Goal: Task Accomplishment & Management: Manage account settings

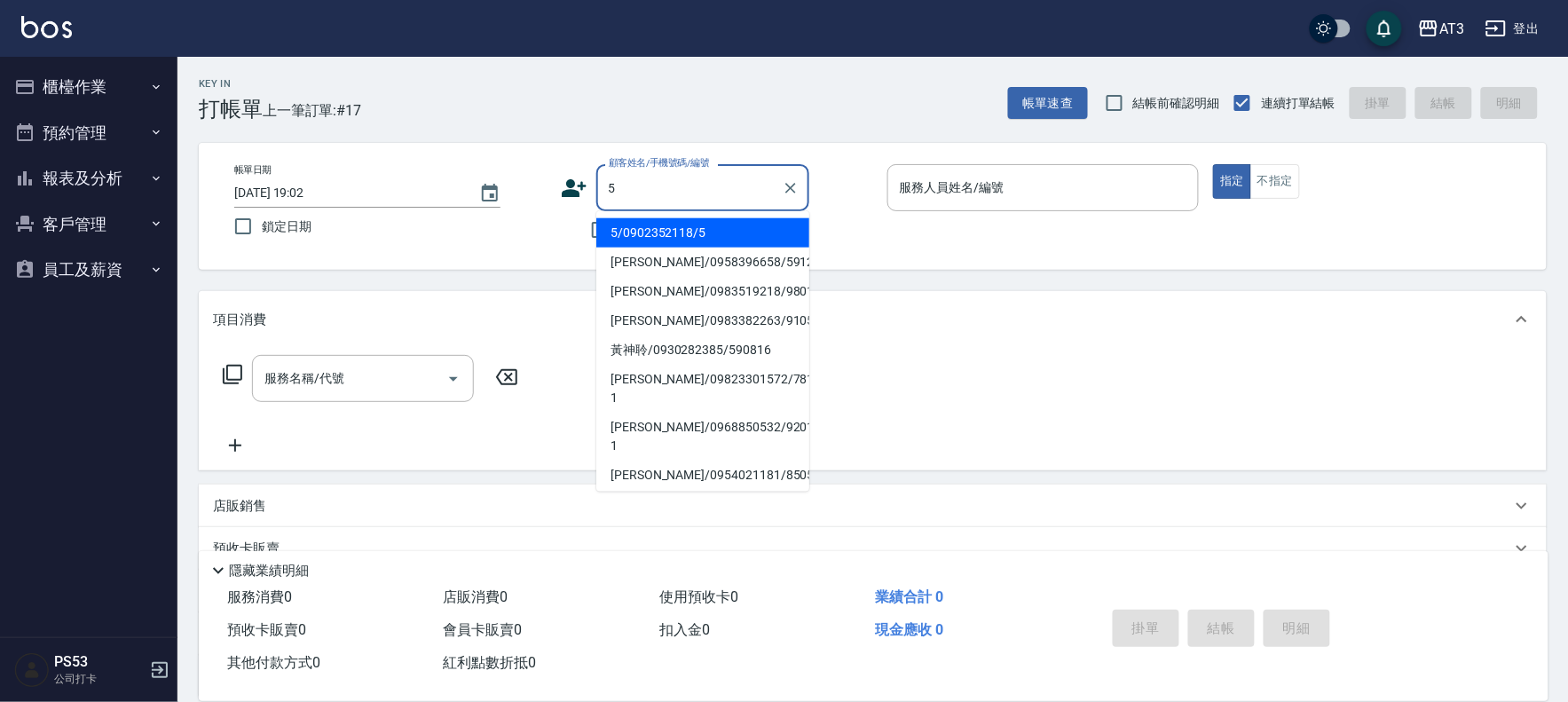
type input "5"
type input "5/0902352118/5"
type input "淑文-5"
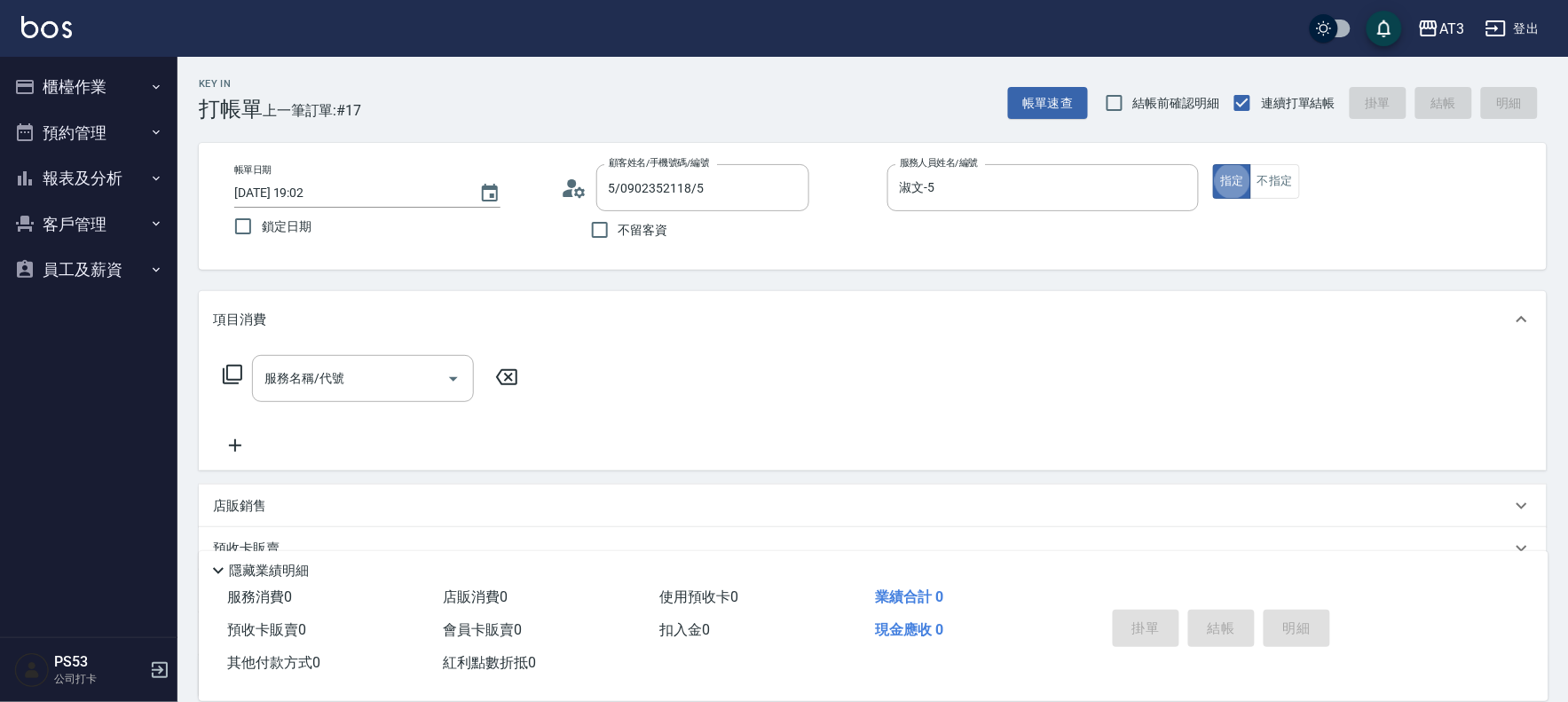
type button "true"
click at [787, 179] on icon "Clear" at bounding box center [791, 188] width 18 height 18
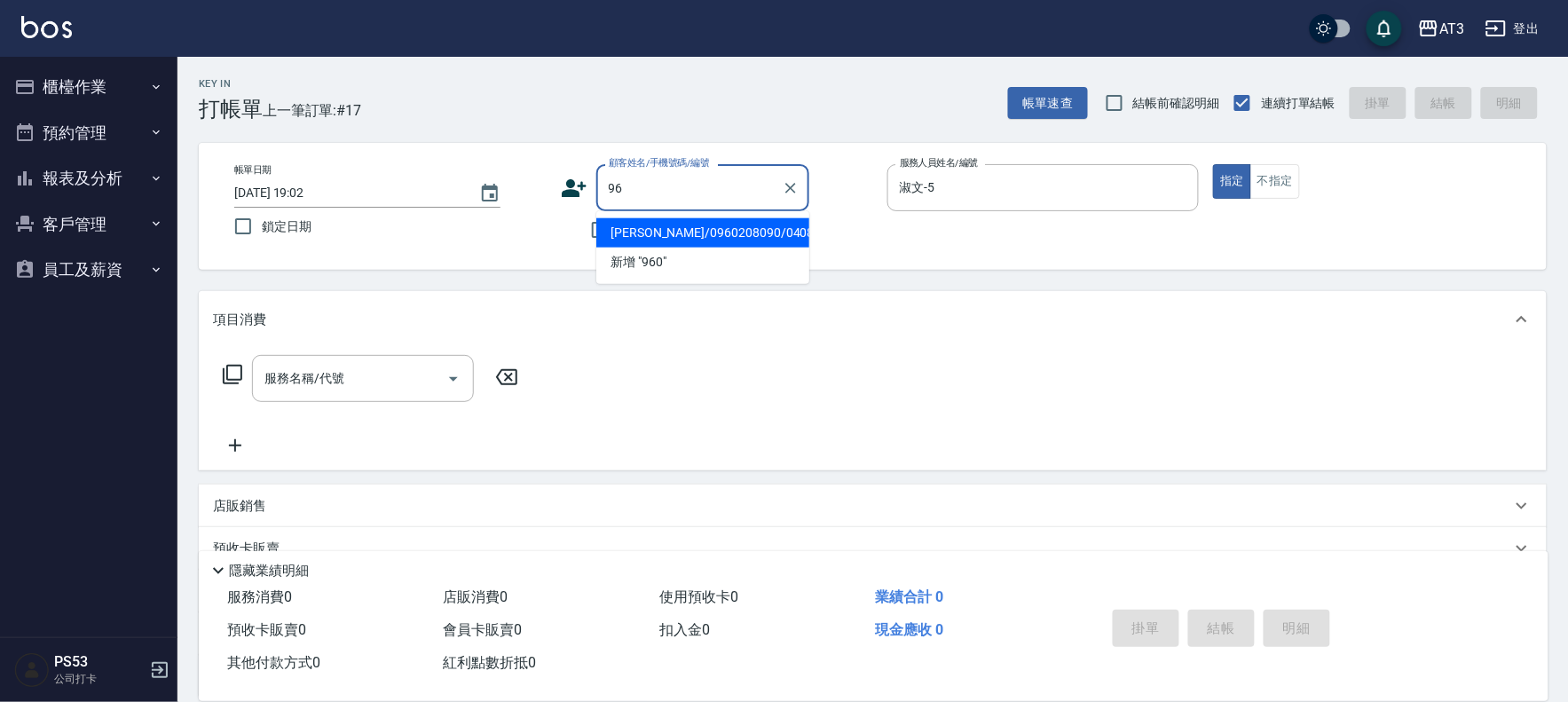
type input "9"
type input "[PERSON_NAME]"
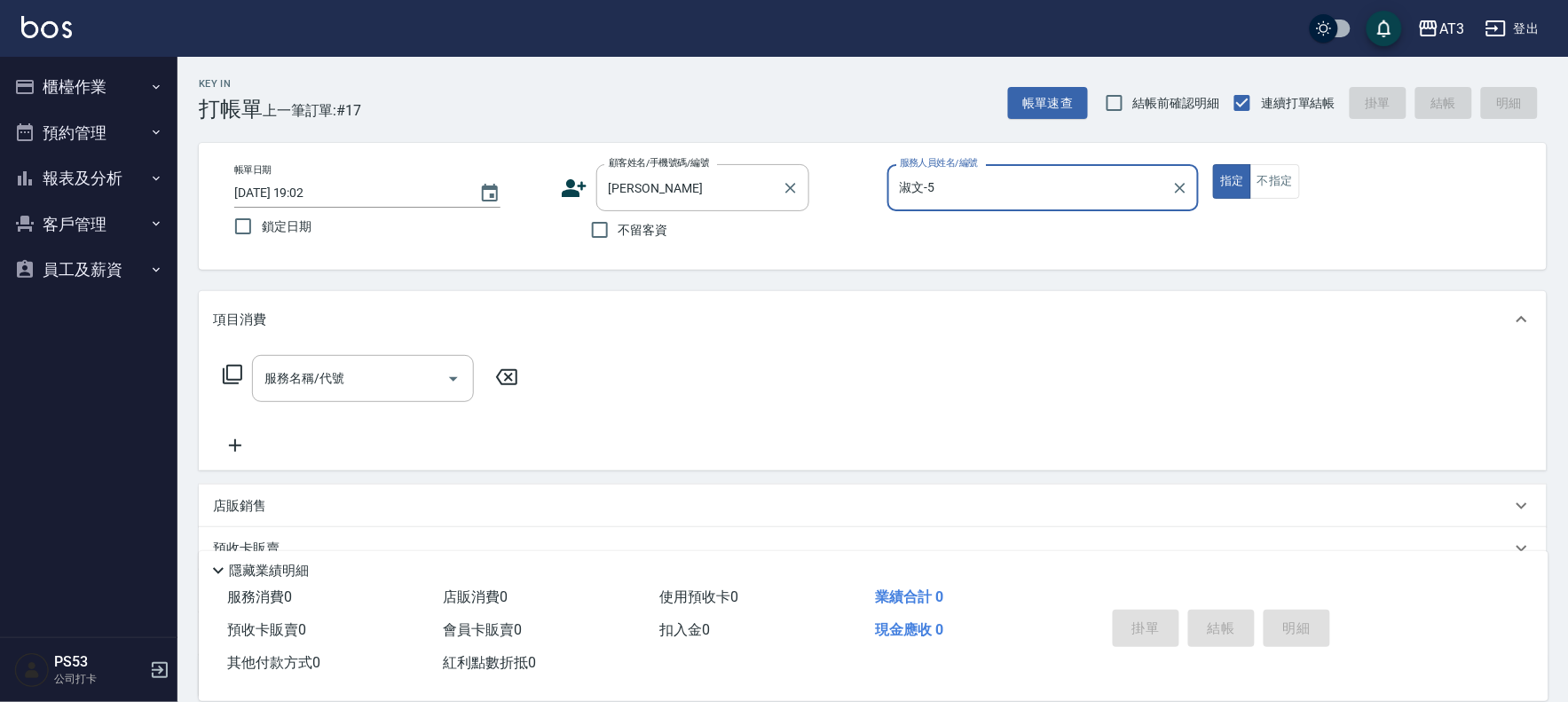
click at [702, 167] on label "顧客姓名/手機號碼/編號" at bounding box center [659, 162] width 101 height 13
click at [702, 172] on input "[PERSON_NAME]" at bounding box center [690, 187] width 170 height 31
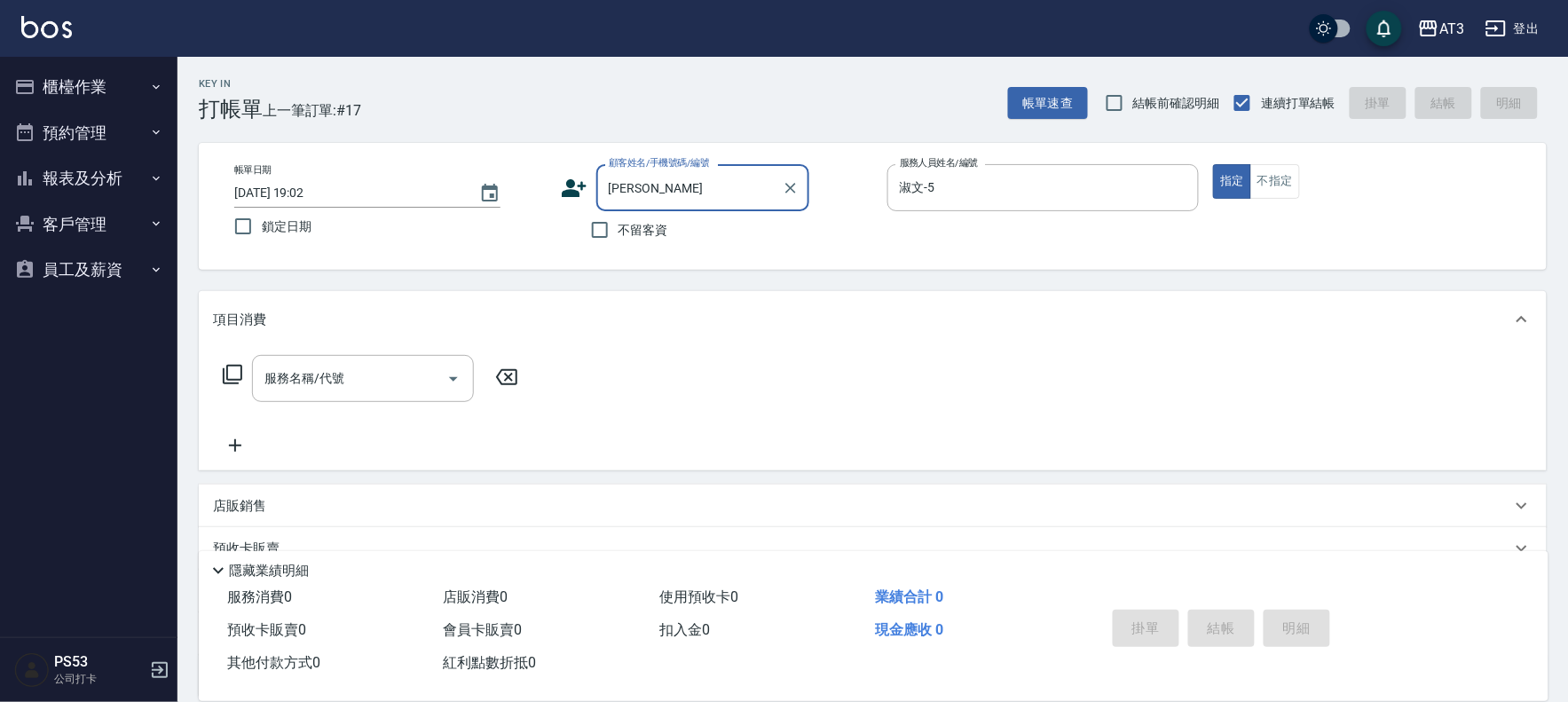
click at [696, 180] on input "[PERSON_NAME]" at bounding box center [690, 187] width 170 height 31
click at [785, 184] on icon "Clear" at bounding box center [791, 188] width 18 height 18
click at [647, 180] on input "顧客姓名/手機號碼/編號" at bounding box center [690, 187] width 170 height 31
click at [658, 182] on input "顧客姓名/手機號碼/編號" at bounding box center [690, 187] width 170 height 31
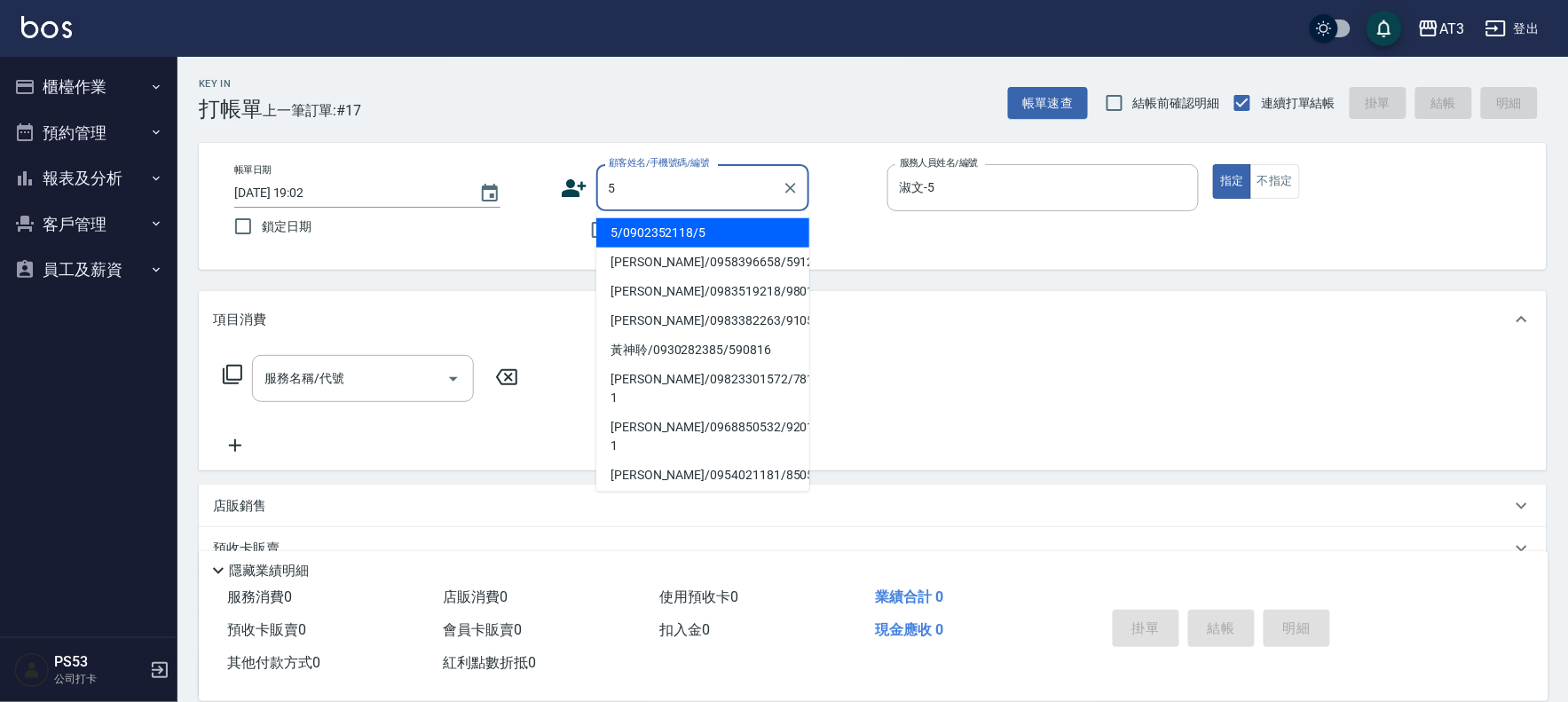
type input "5/0902352118/5"
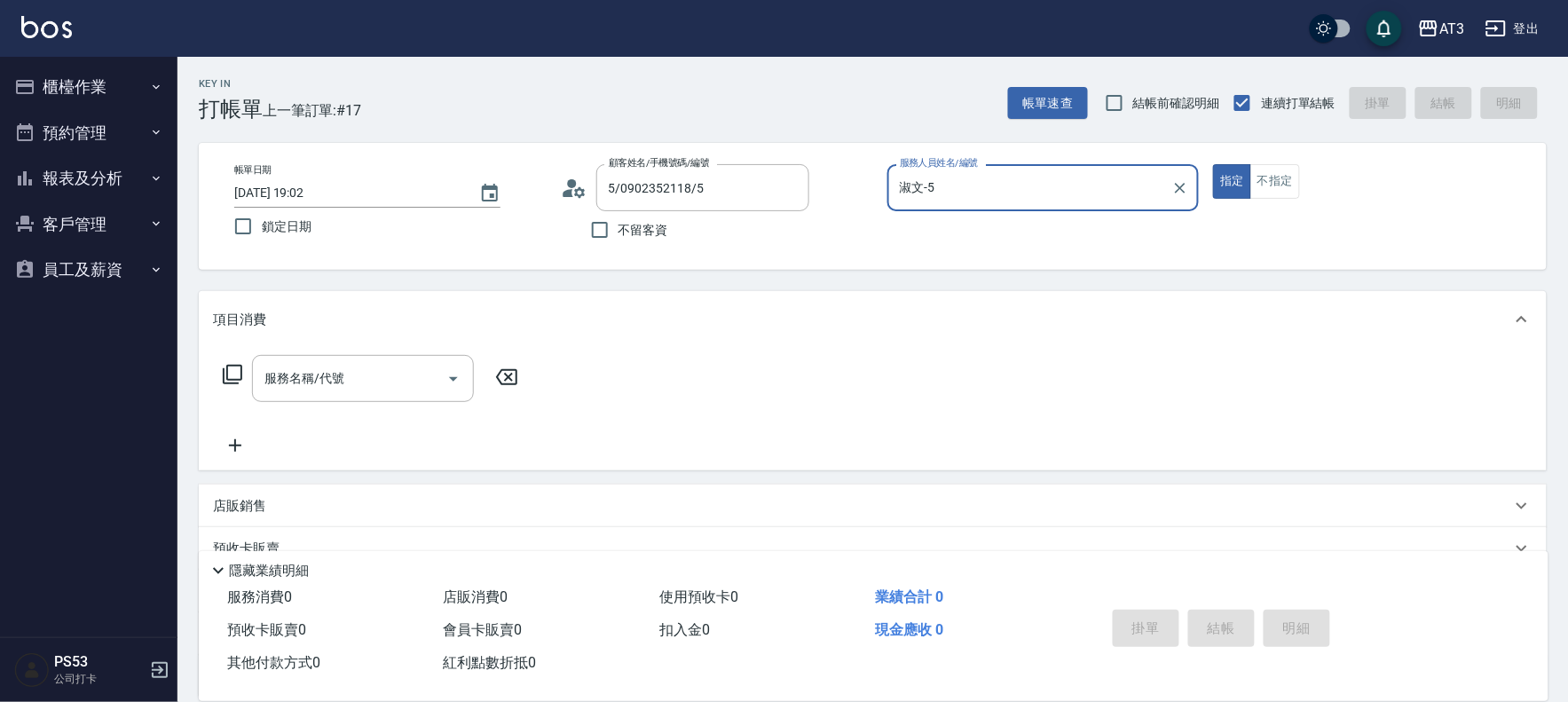
click at [1213, 164] on button "指定" at bounding box center [1232, 181] width 39 height 35
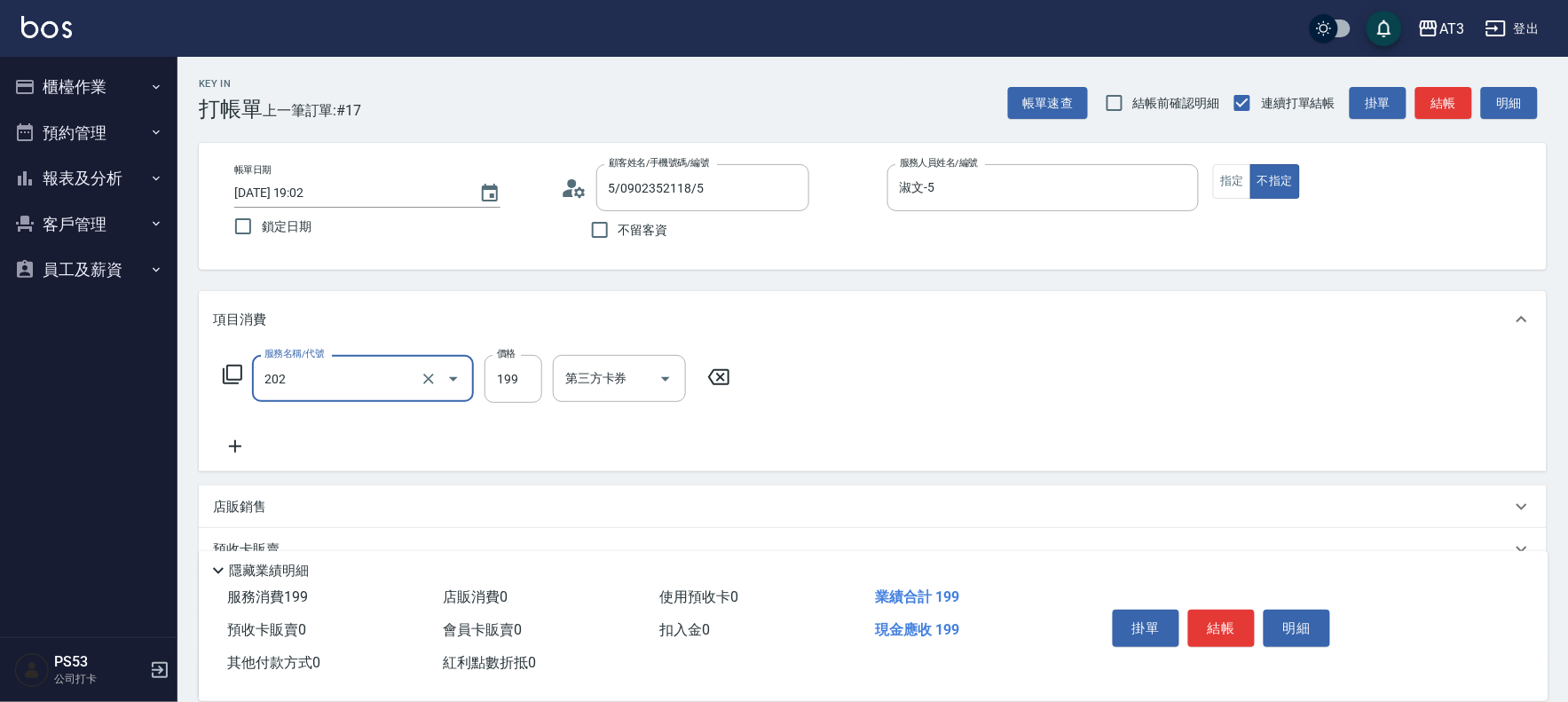
type input "不指定單剪(202)"
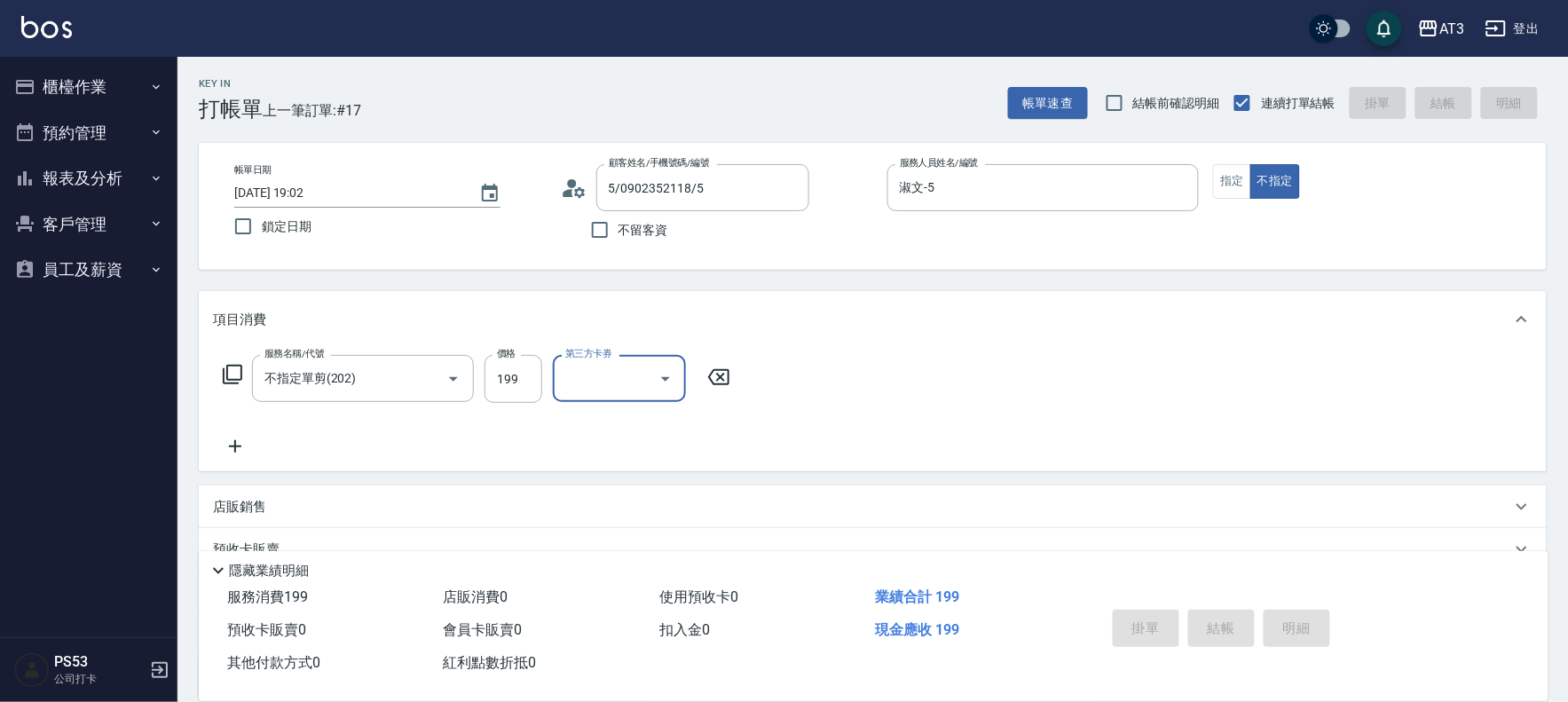
type input "[DATE] 19:49"
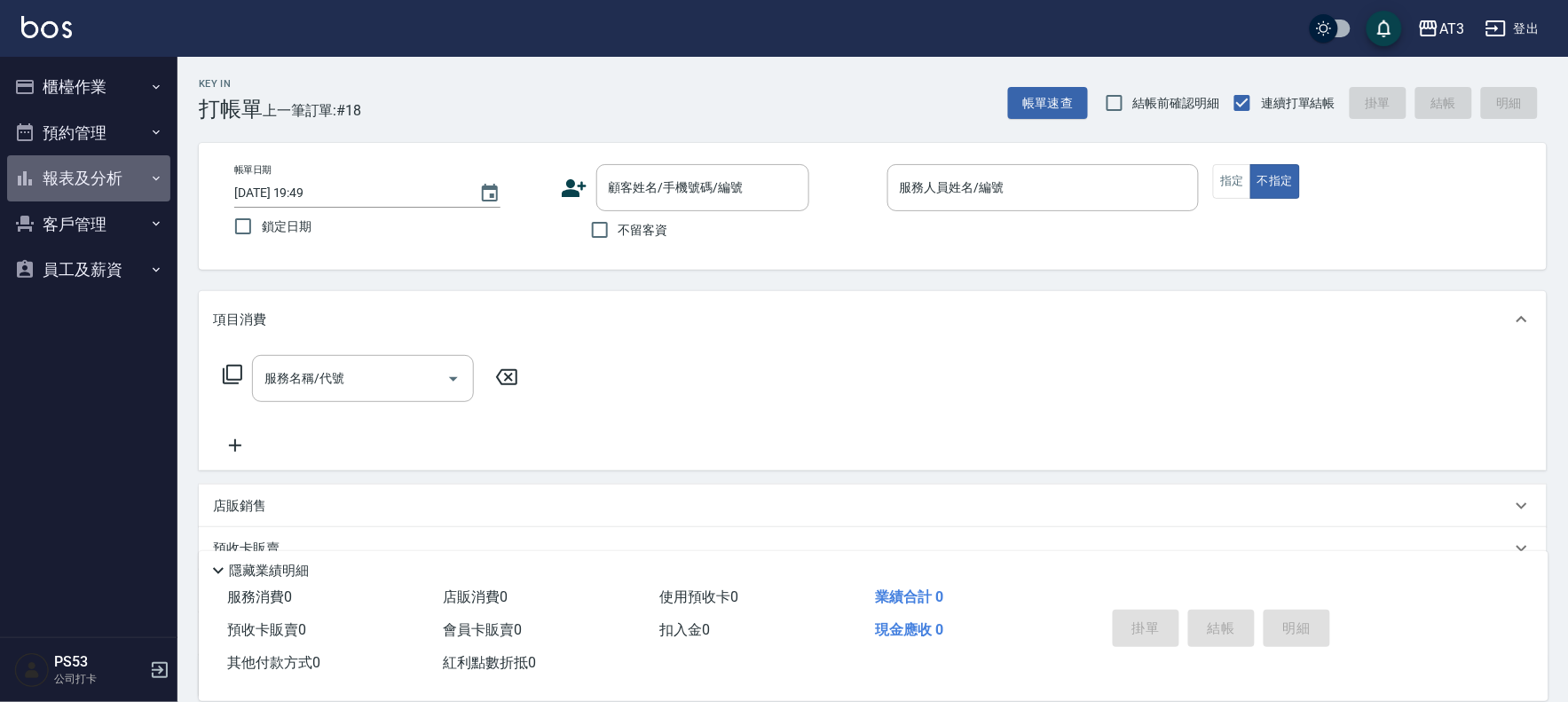
click at [80, 178] on button "報表及分析" at bounding box center [89, 178] width 163 height 47
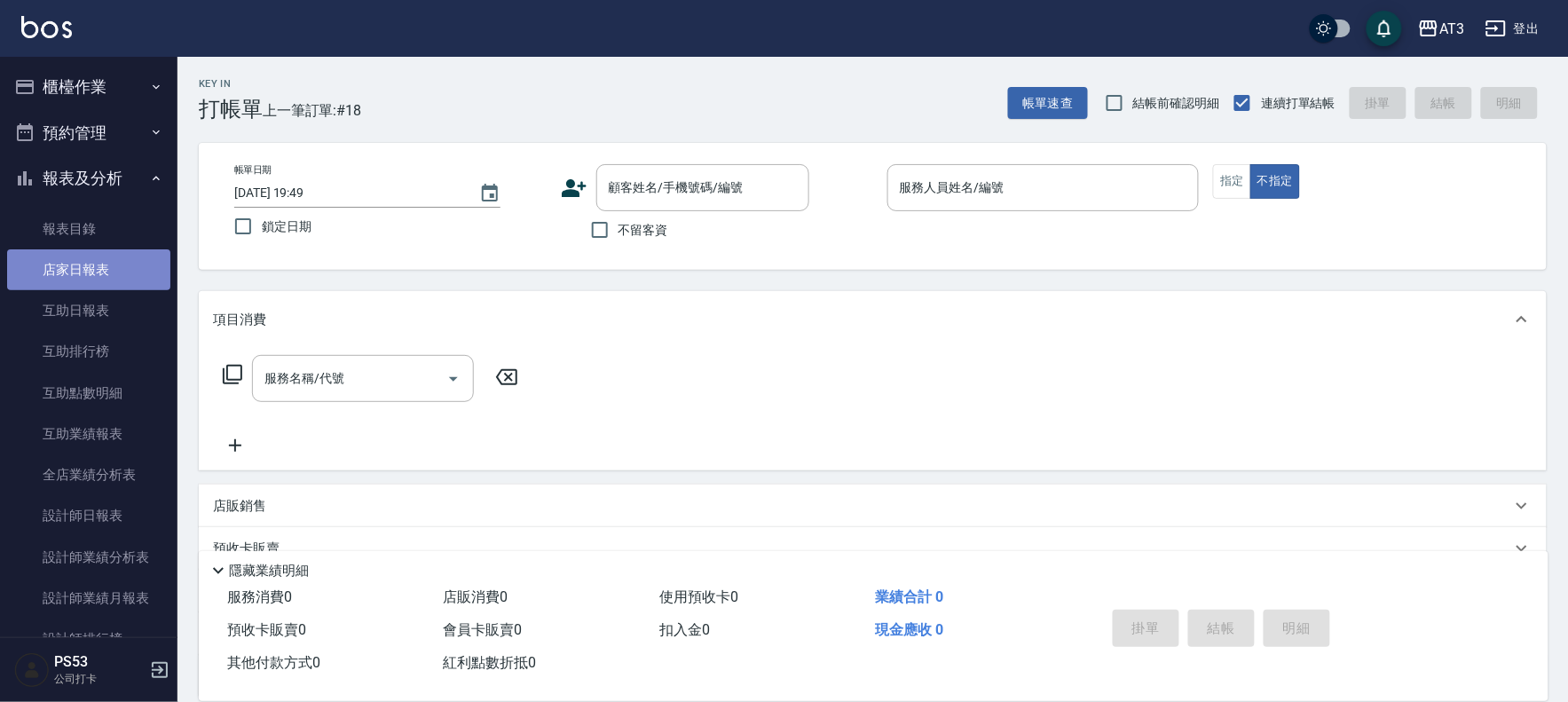
click at [96, 279] on link "店家日報表" at bounding box center [89, 270] width 163 height 41
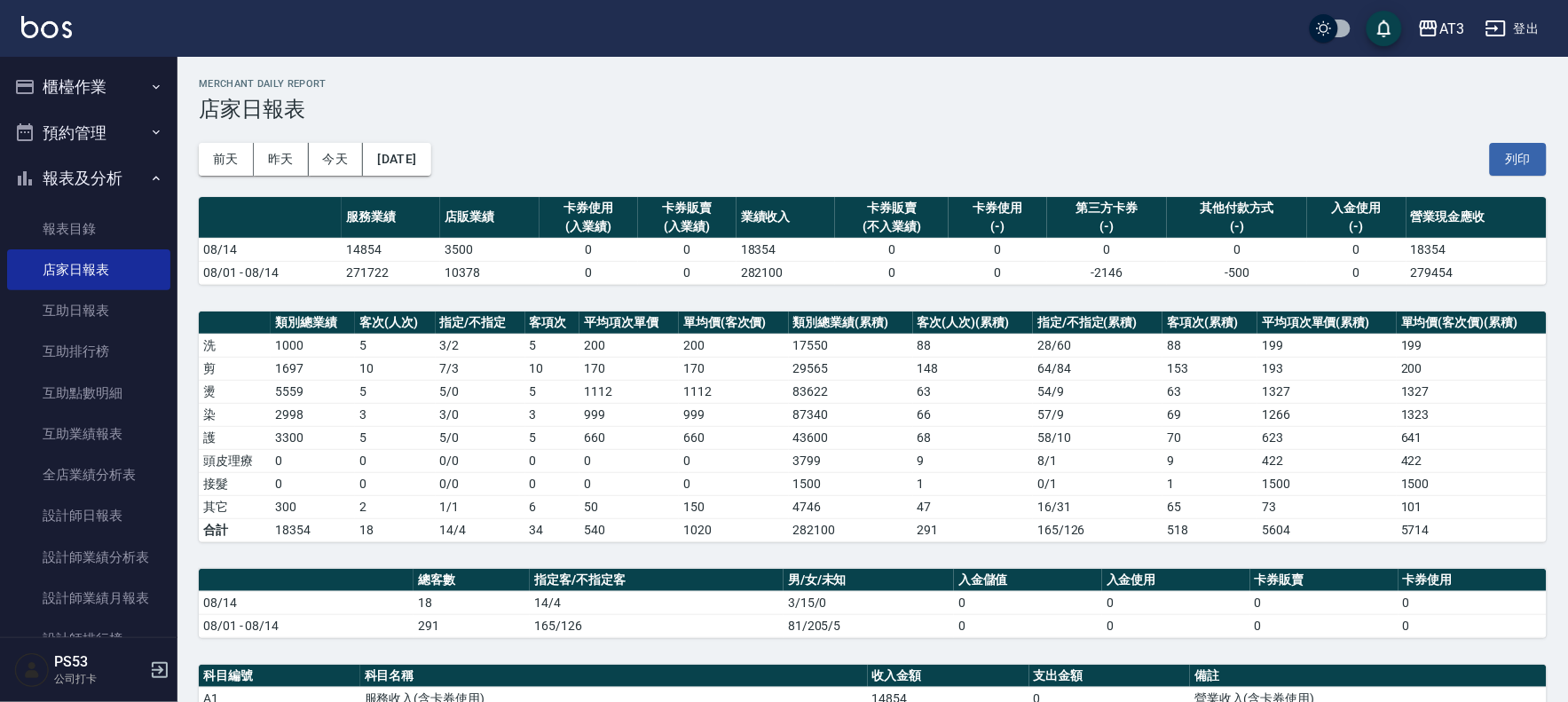
click at [128, 100] on button "櫃檯作業" at bounding box center [89, 87] width 163 height 47
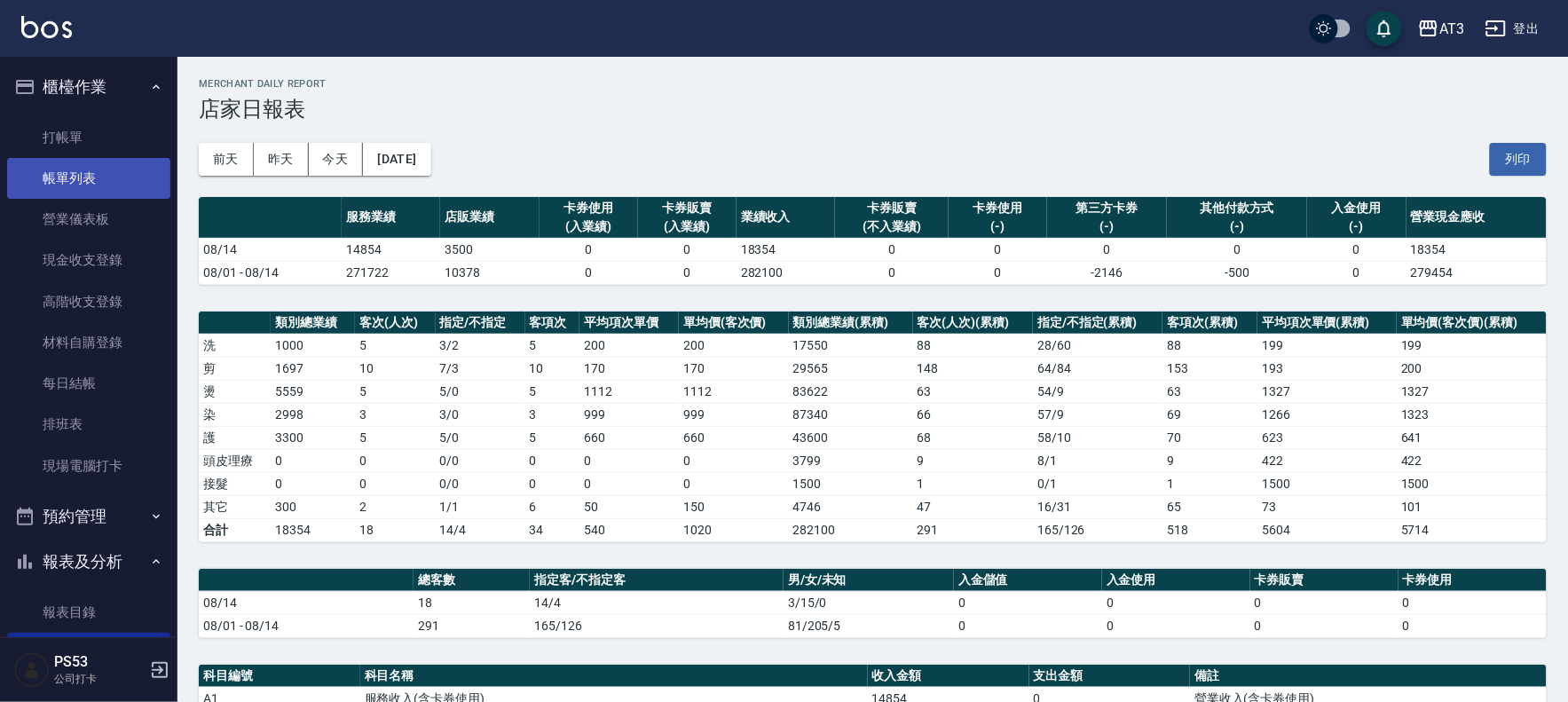
click at [94, 189] on link "帳單列表" at bounding box center [89, 178] width 163 height 41
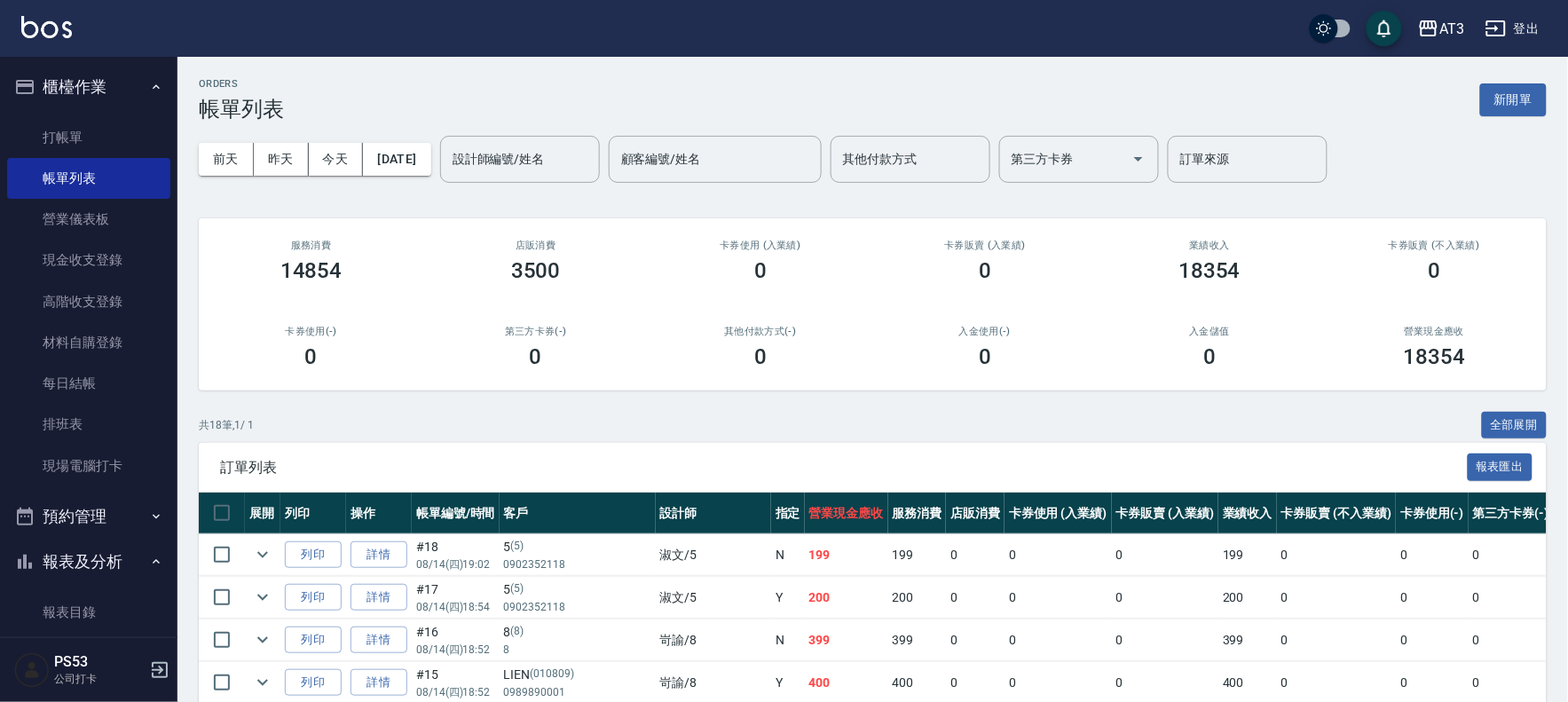
scroll to position [295, 0]
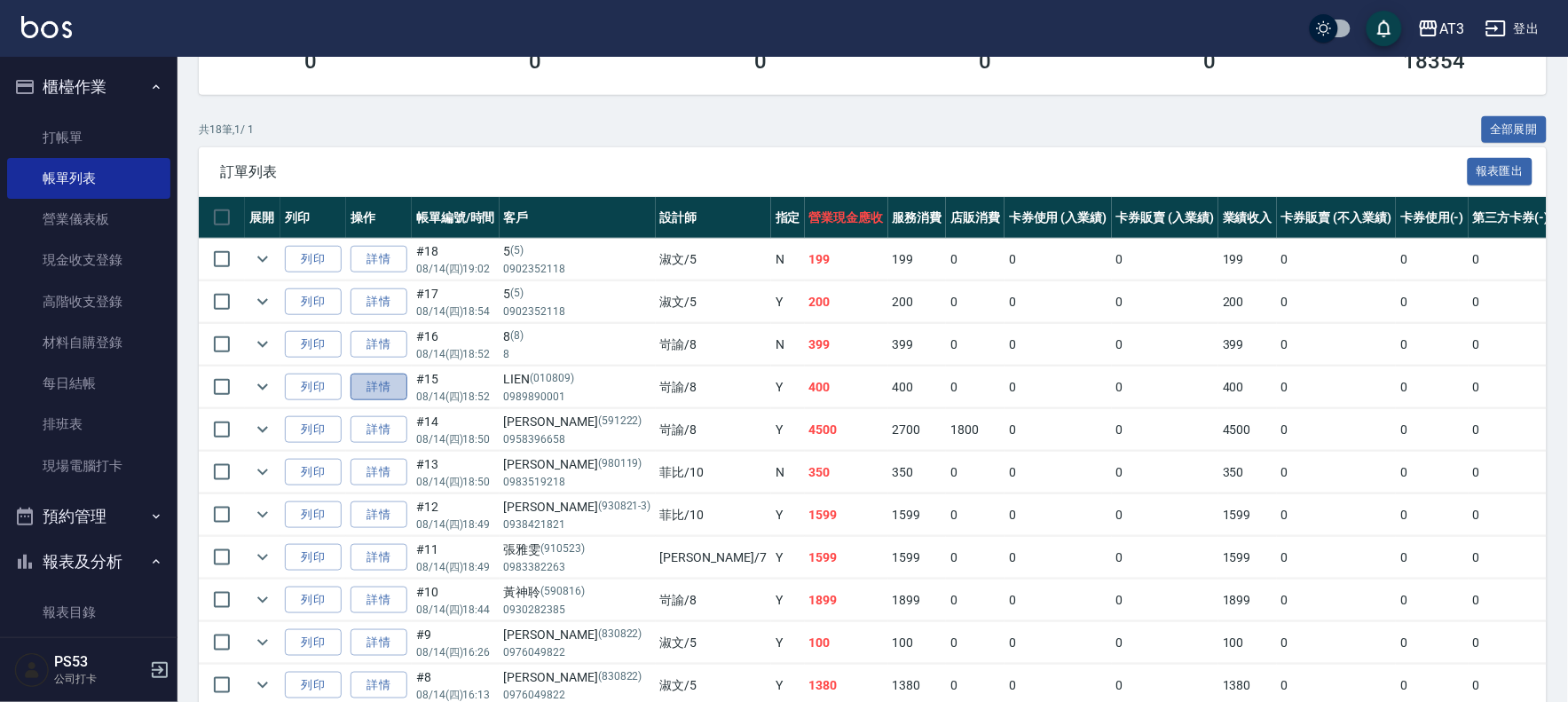
click at [398, 390] on link "詳情" at bounding box center [378, 387] width 56 height 28
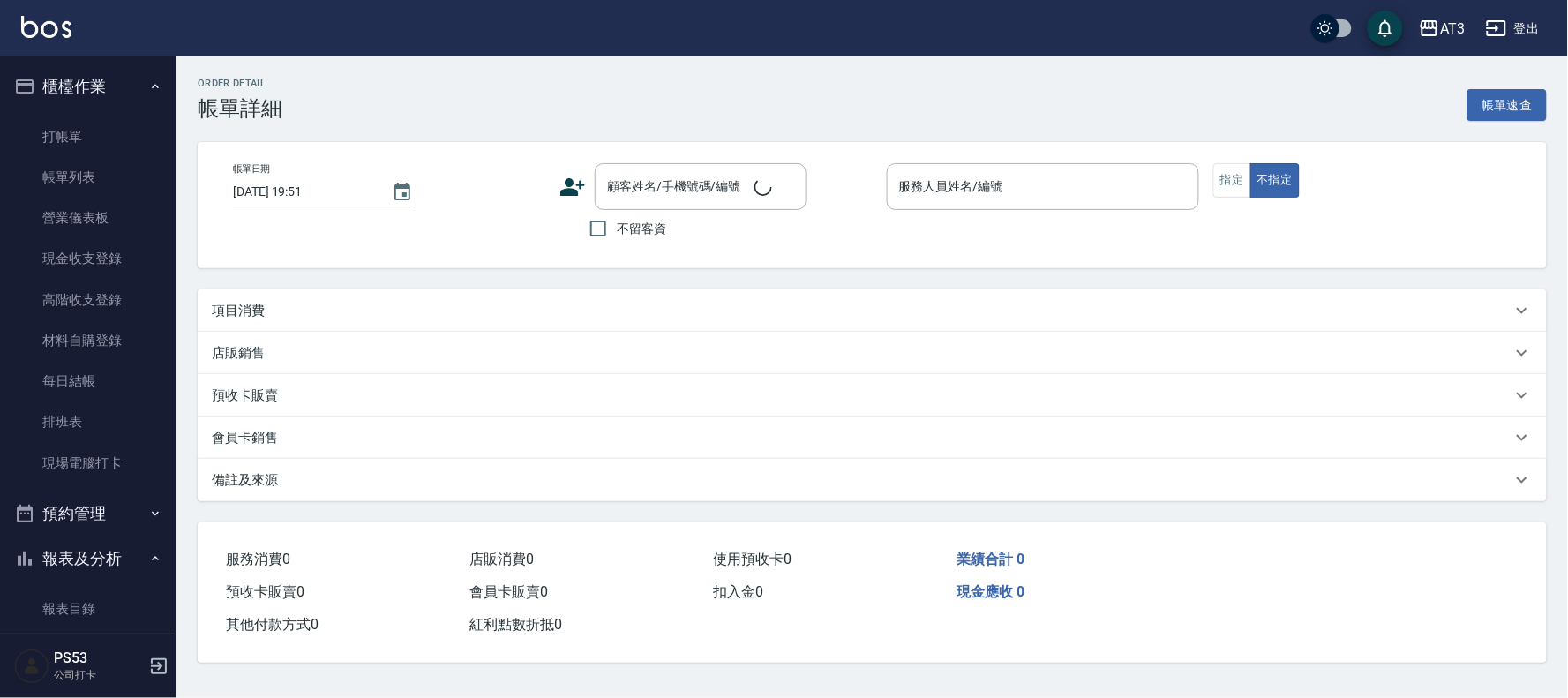
type input "[DATE] 18:52"
type input "岢諭-8"
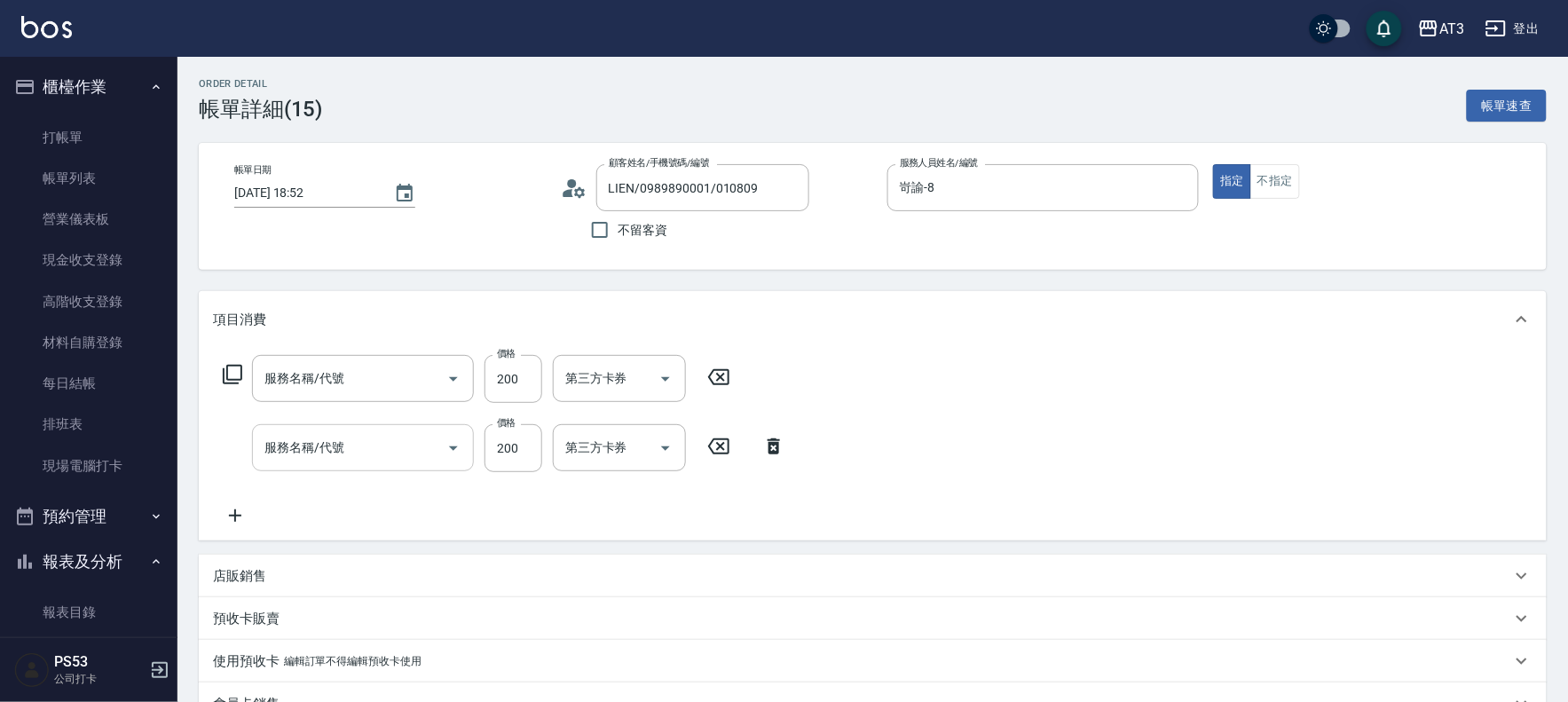
type input "LIEN/0989890001/010809"
type input "洗髮(101)"
type input "指定單剪(203)"
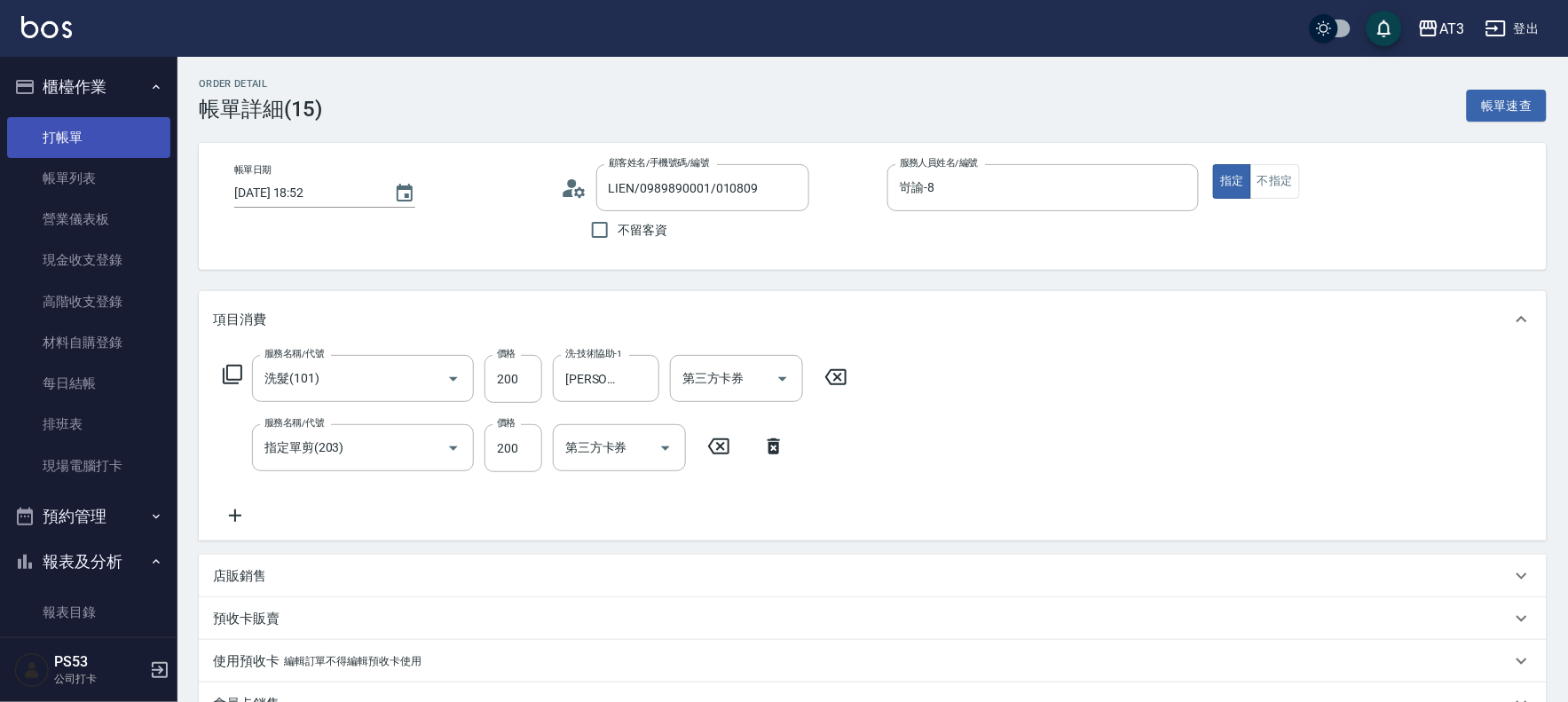
click at [59, 141] on link "打帳單" at bounding box center [89, 138] width 163 height 41
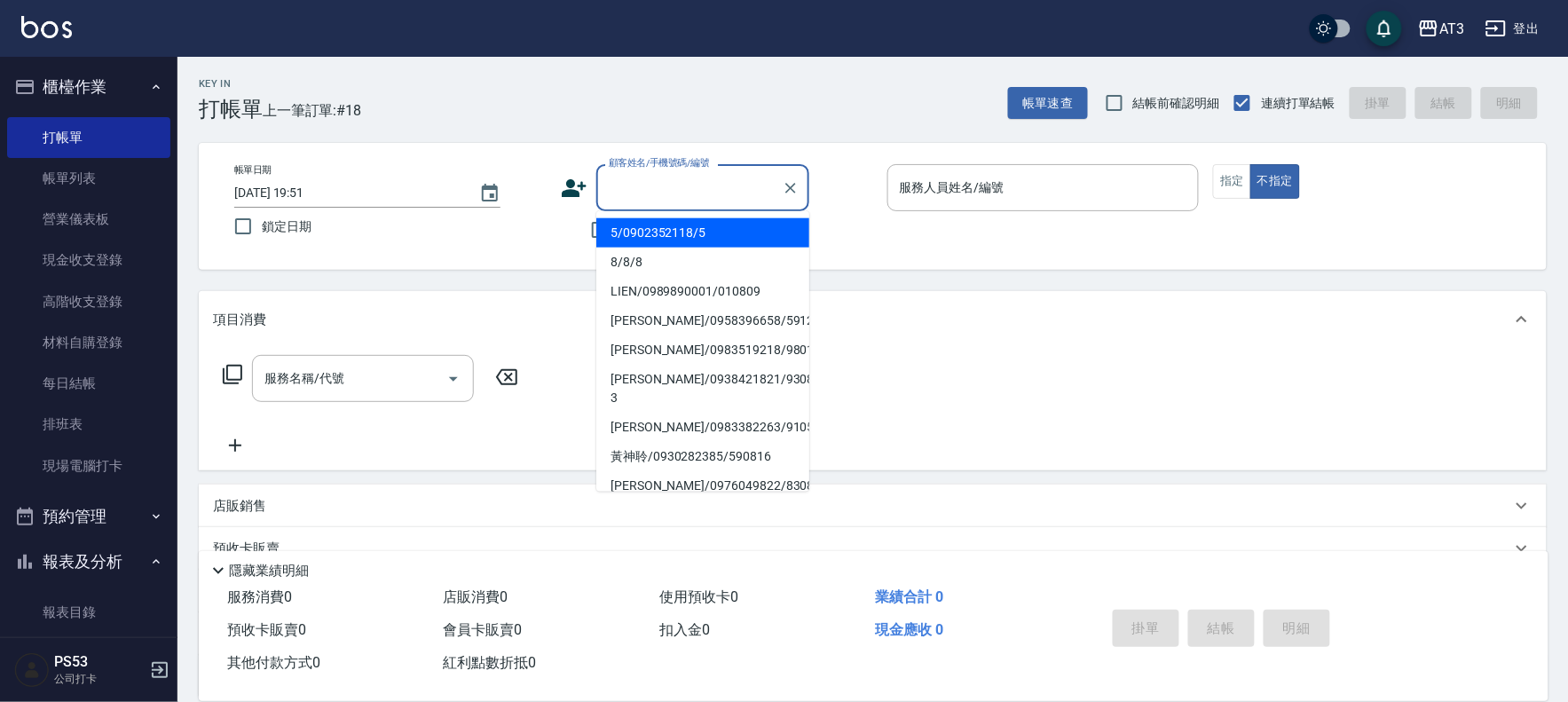
drag, startPoint x: 715, startPoint y: 178, endPoint x: 705, endPoint y: 227, distance: 50.0
click at [712, 181] on input "顧客姓名/手機號碼/編號" at bounding box center [690, 187] width 170 height 31
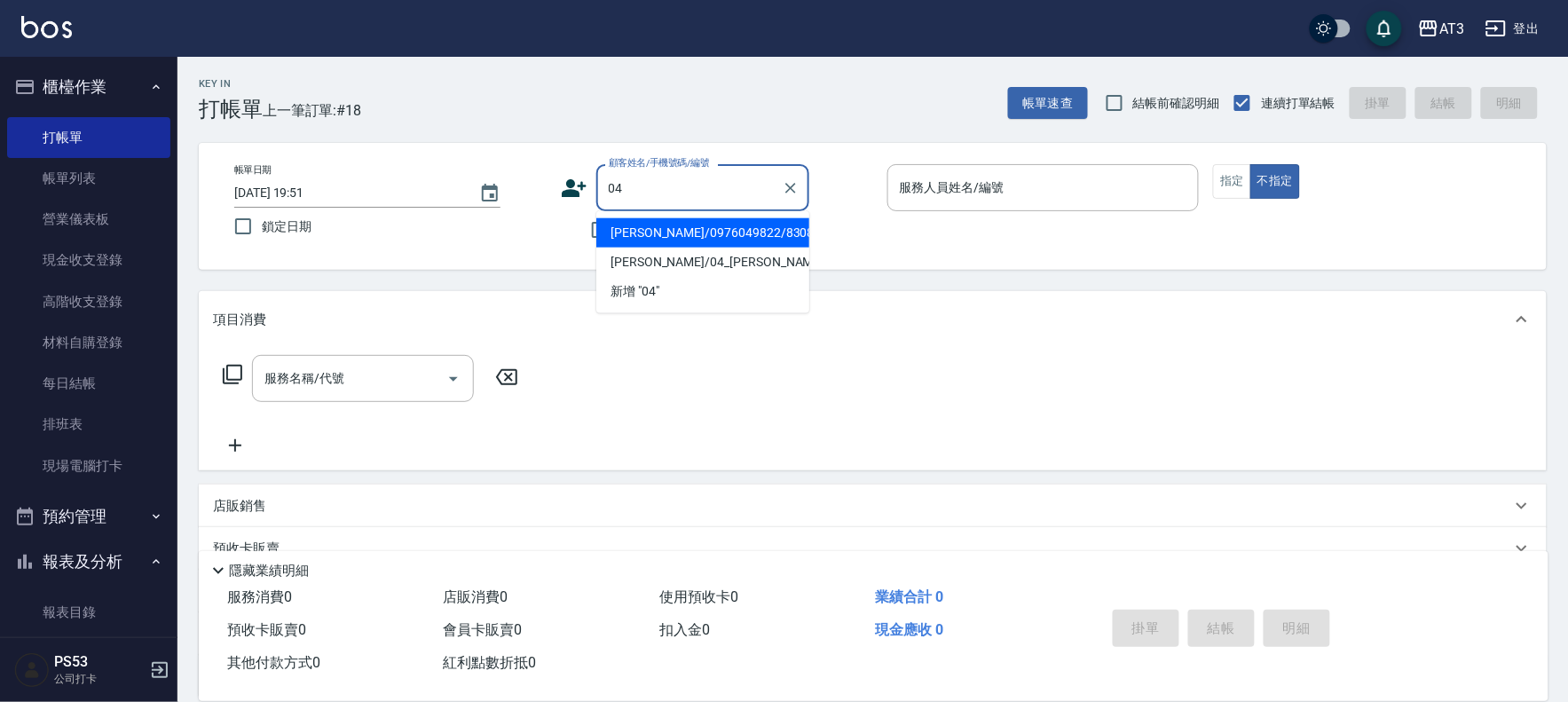
type input "04"
type input "0"
type input "[PERSON_NAME]/0976049822/830822"
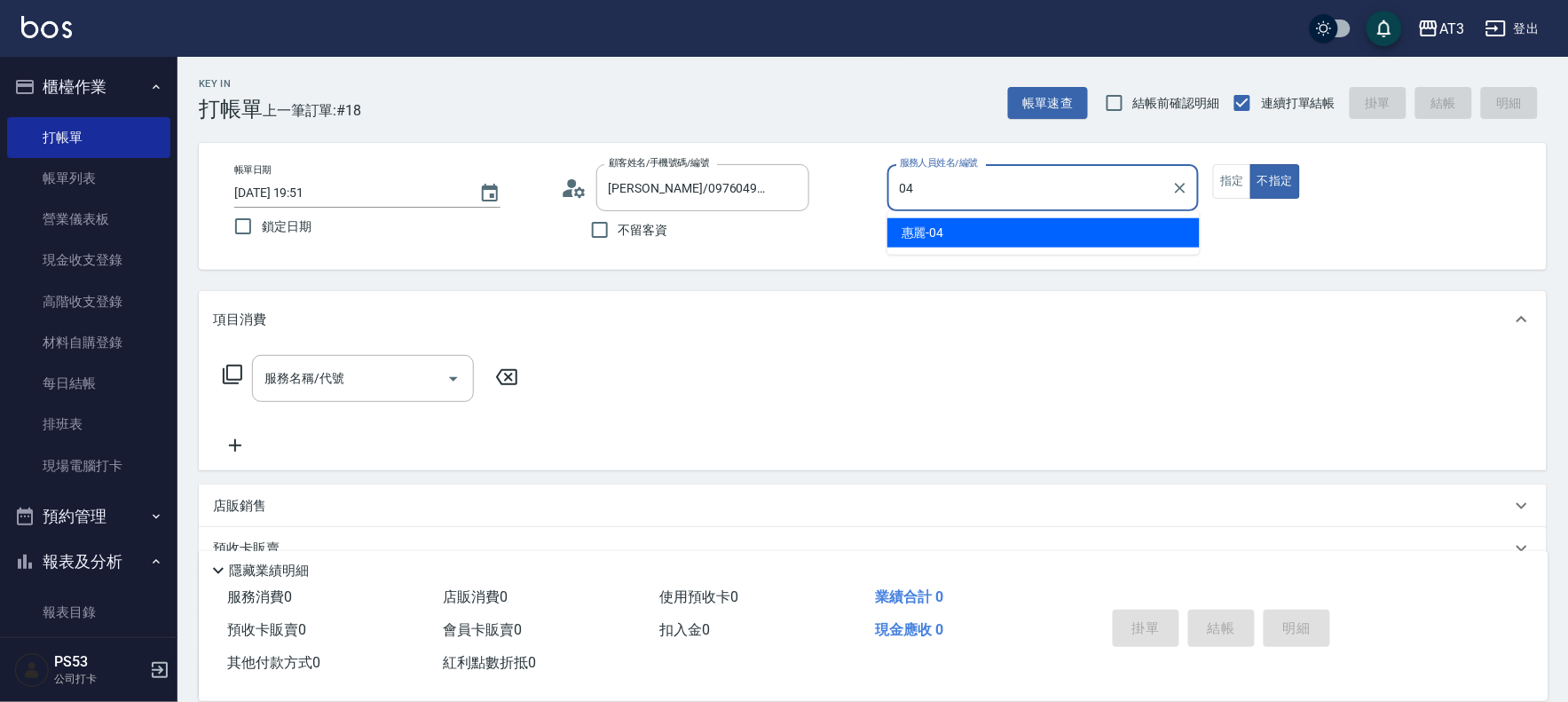
type input "惠麗-04"
type button "false"
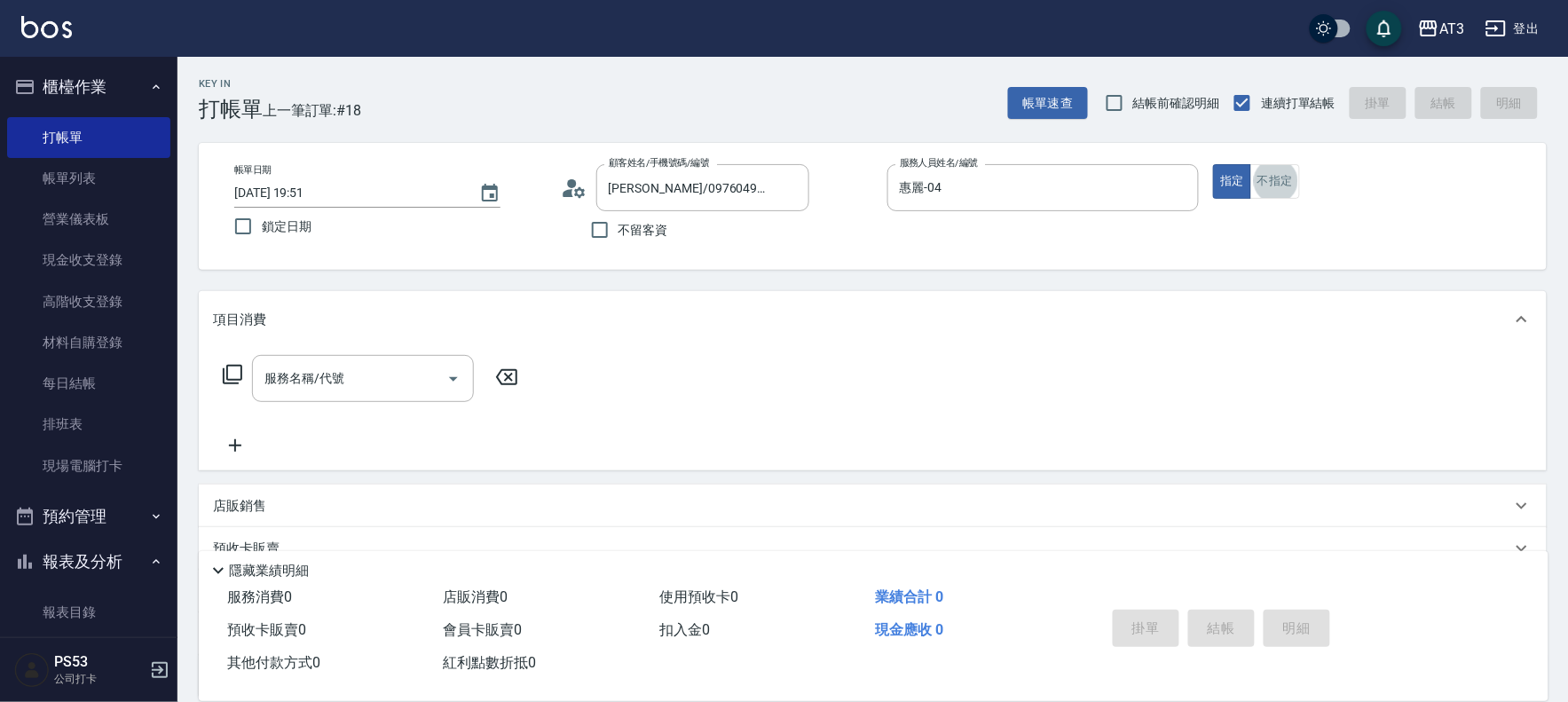
type input "[PERSON_NAME]/04_[PERSON_NAME]/04"
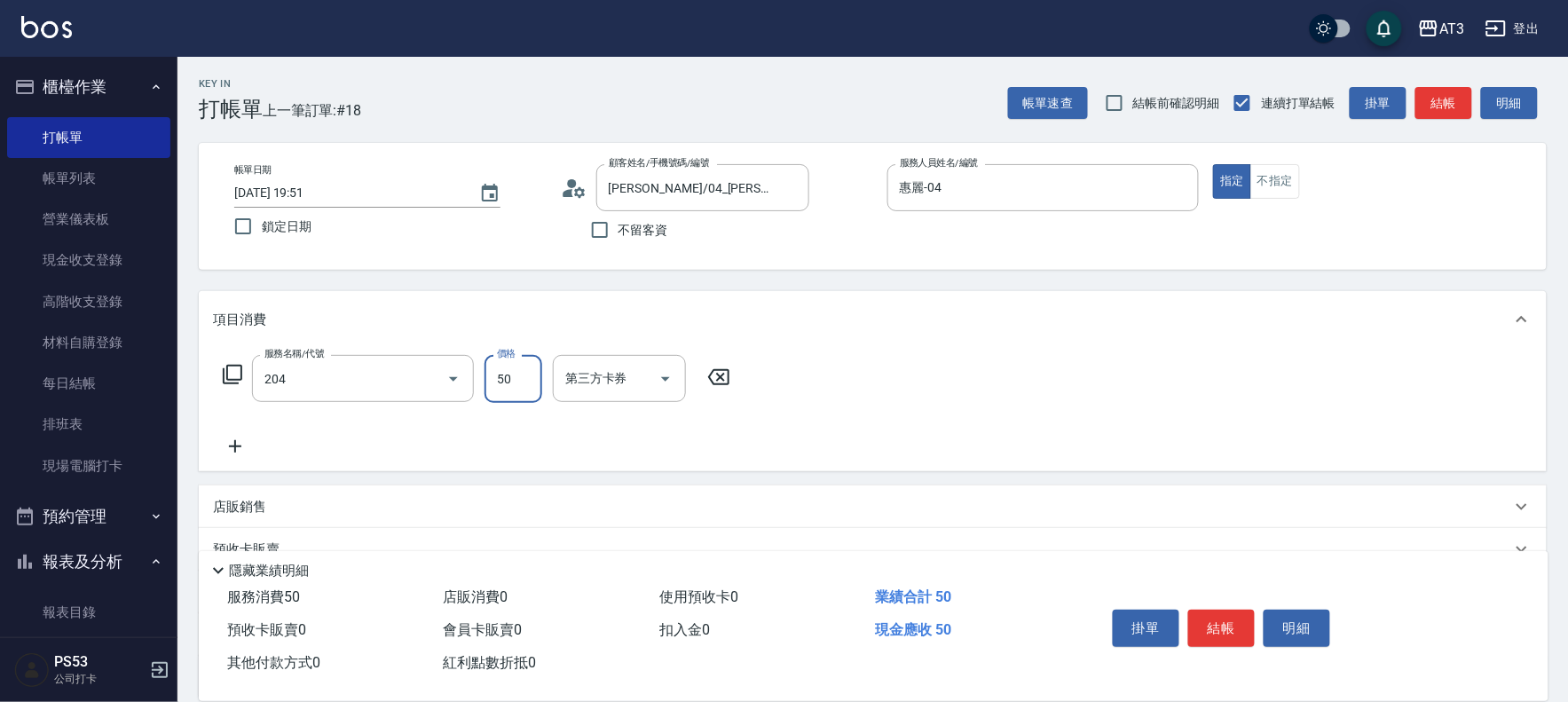
type input "修眉毛(204)"
type input "400"
click at [1210, 634] on button "結帳" at bounding box center [1221, 629] width 66 height 38
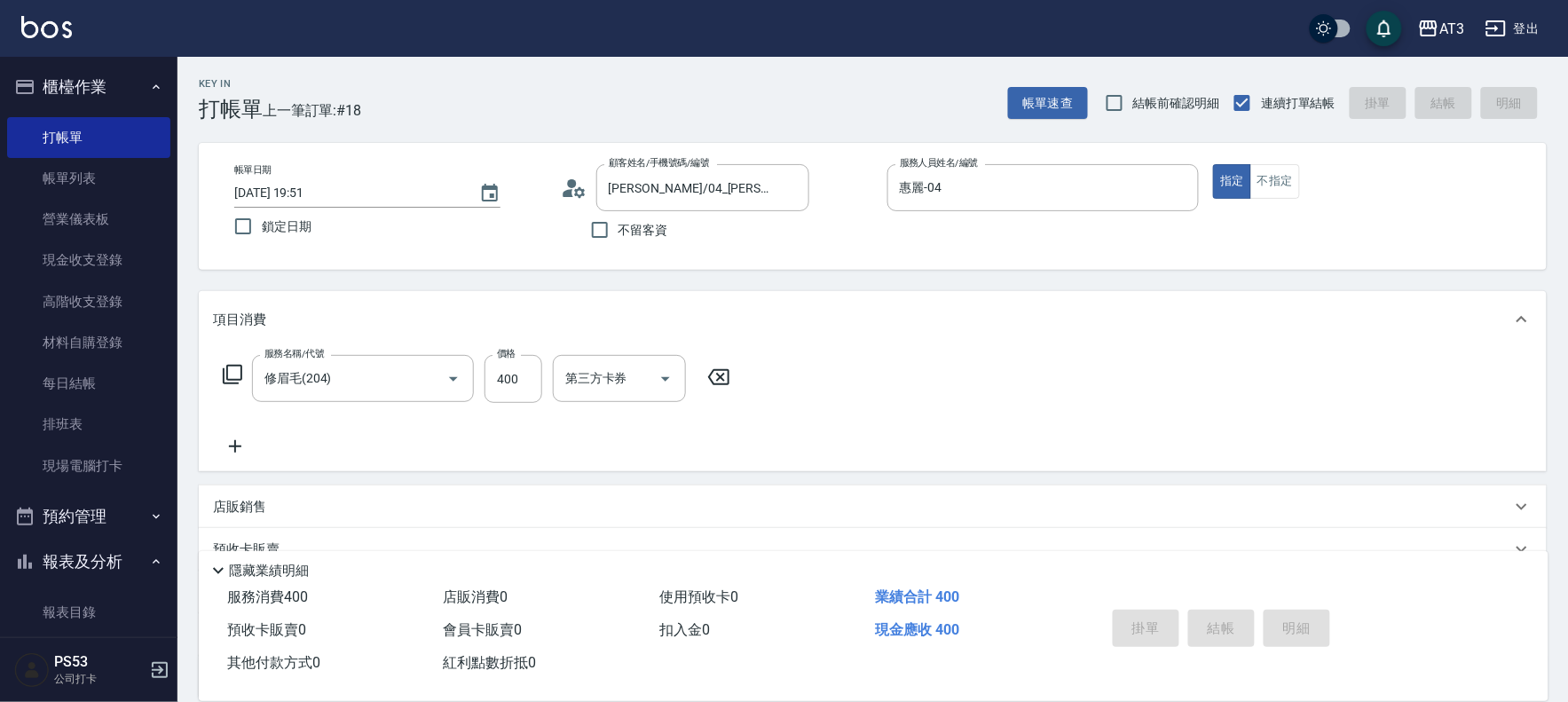
type input "[DATE] 19:52"
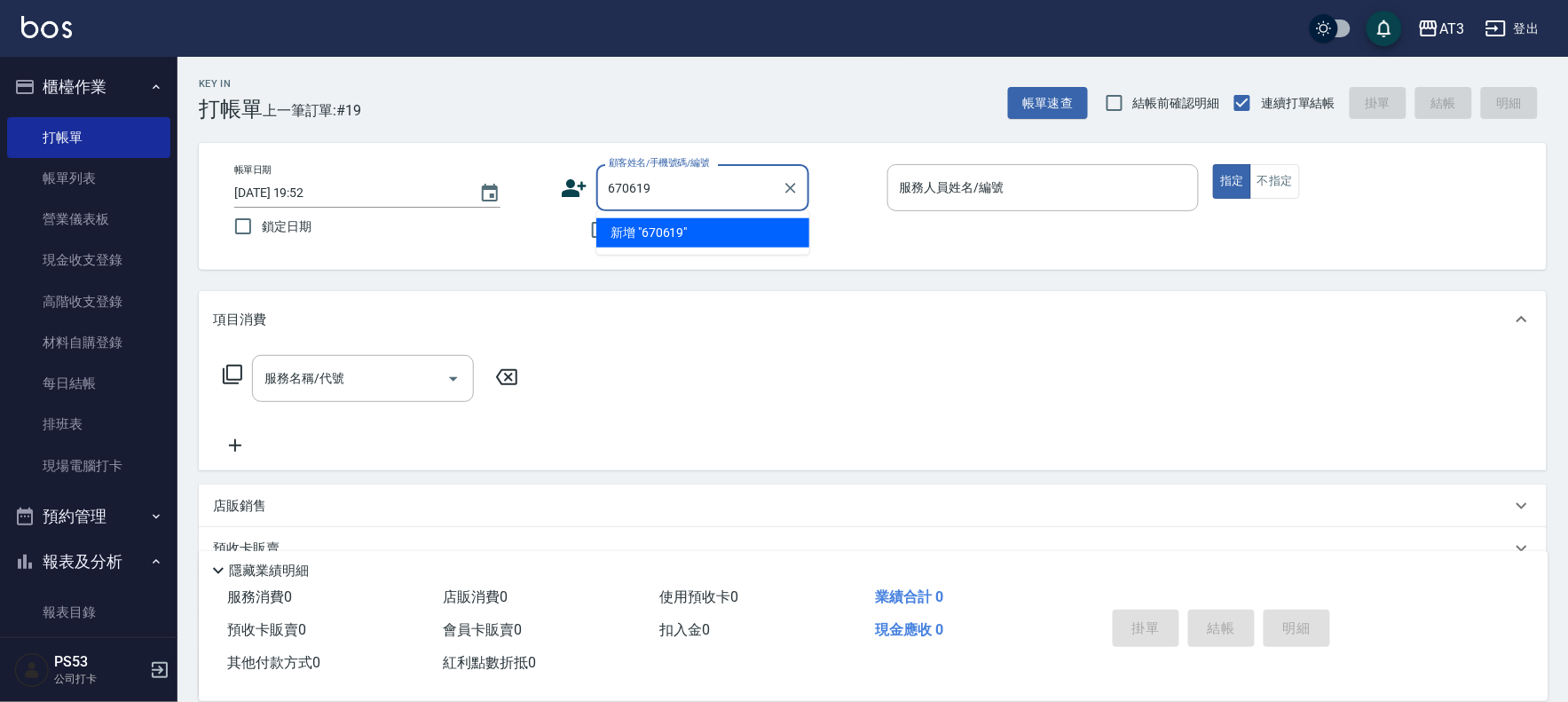
type input "670619"
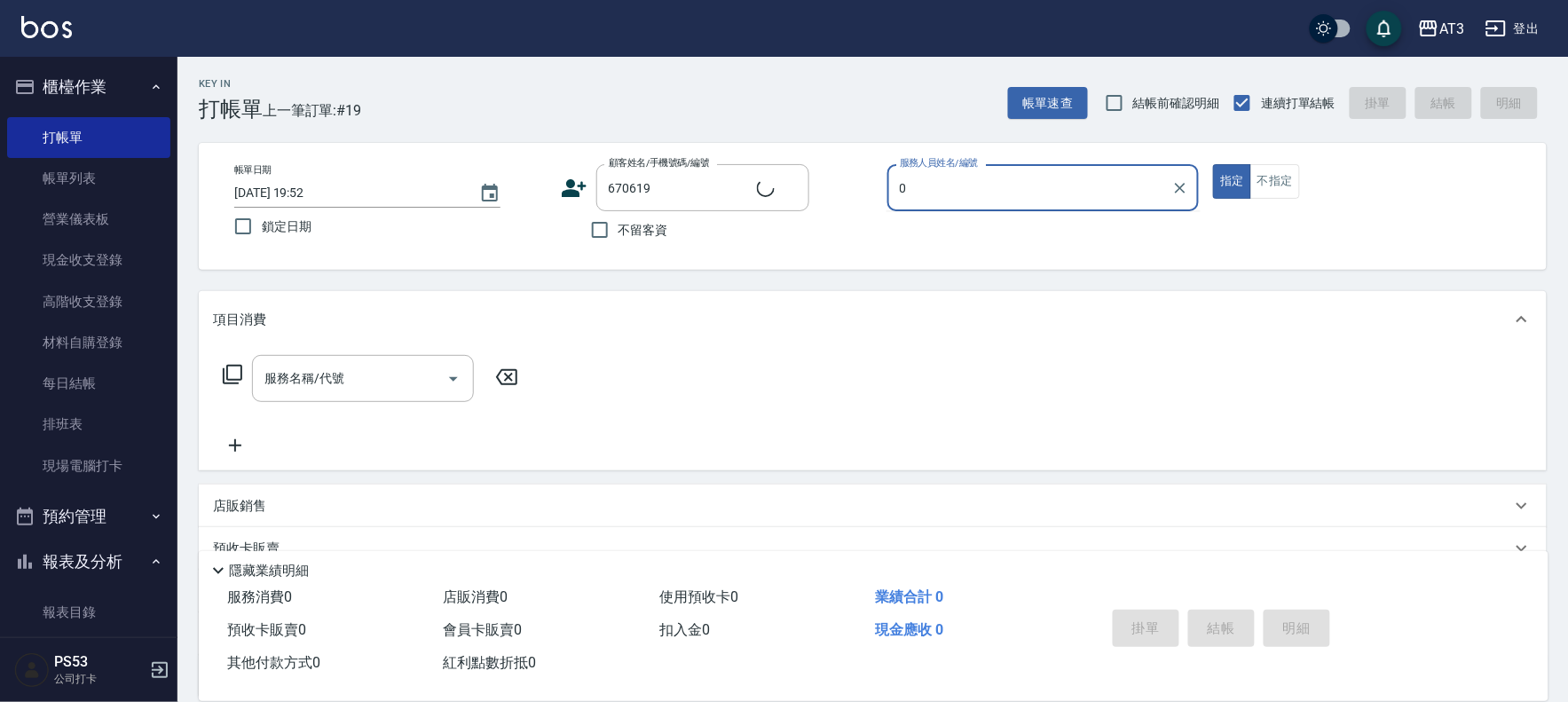
type input "04"
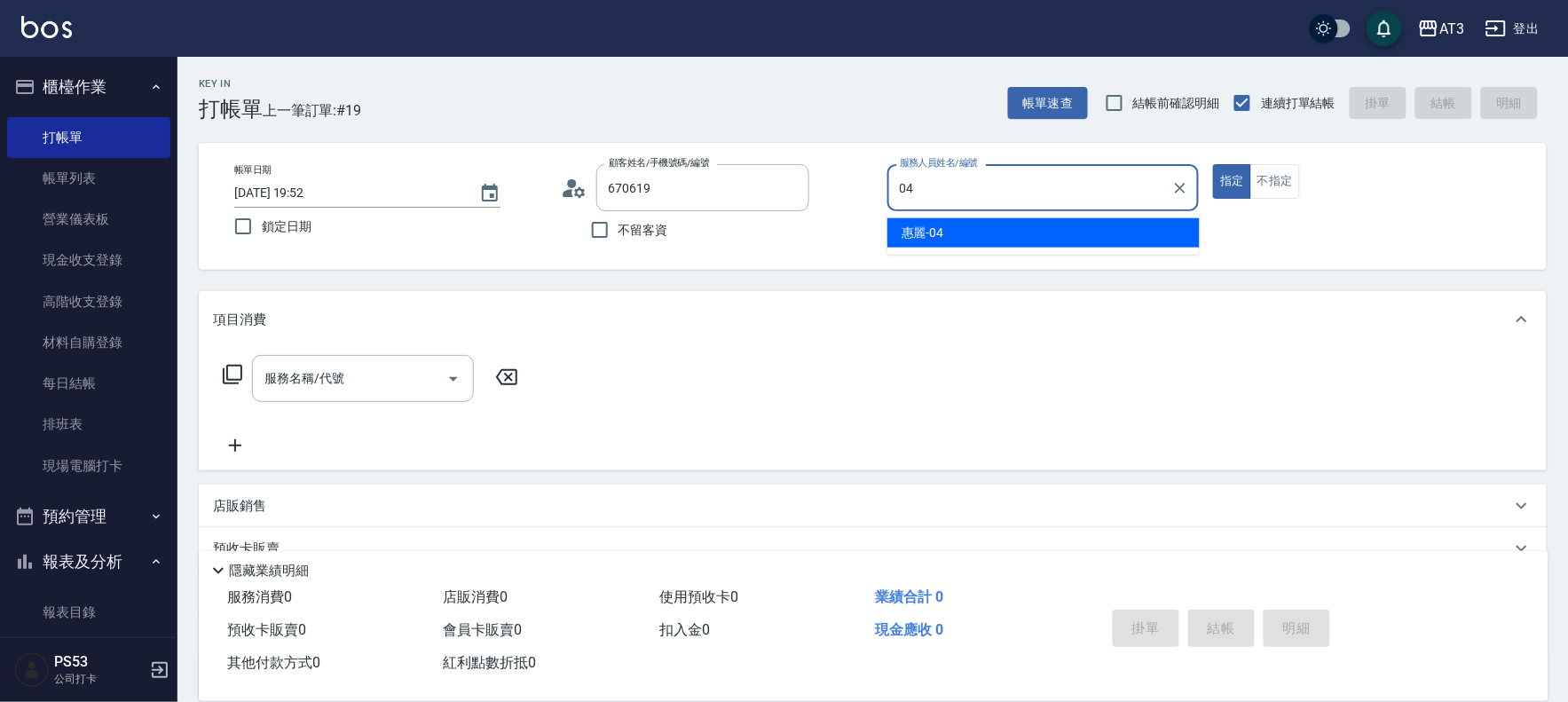
type input "[PERSON_NAME]/0989705889/670619"
type input "04"
type button "true"
type input "惠麗-04"
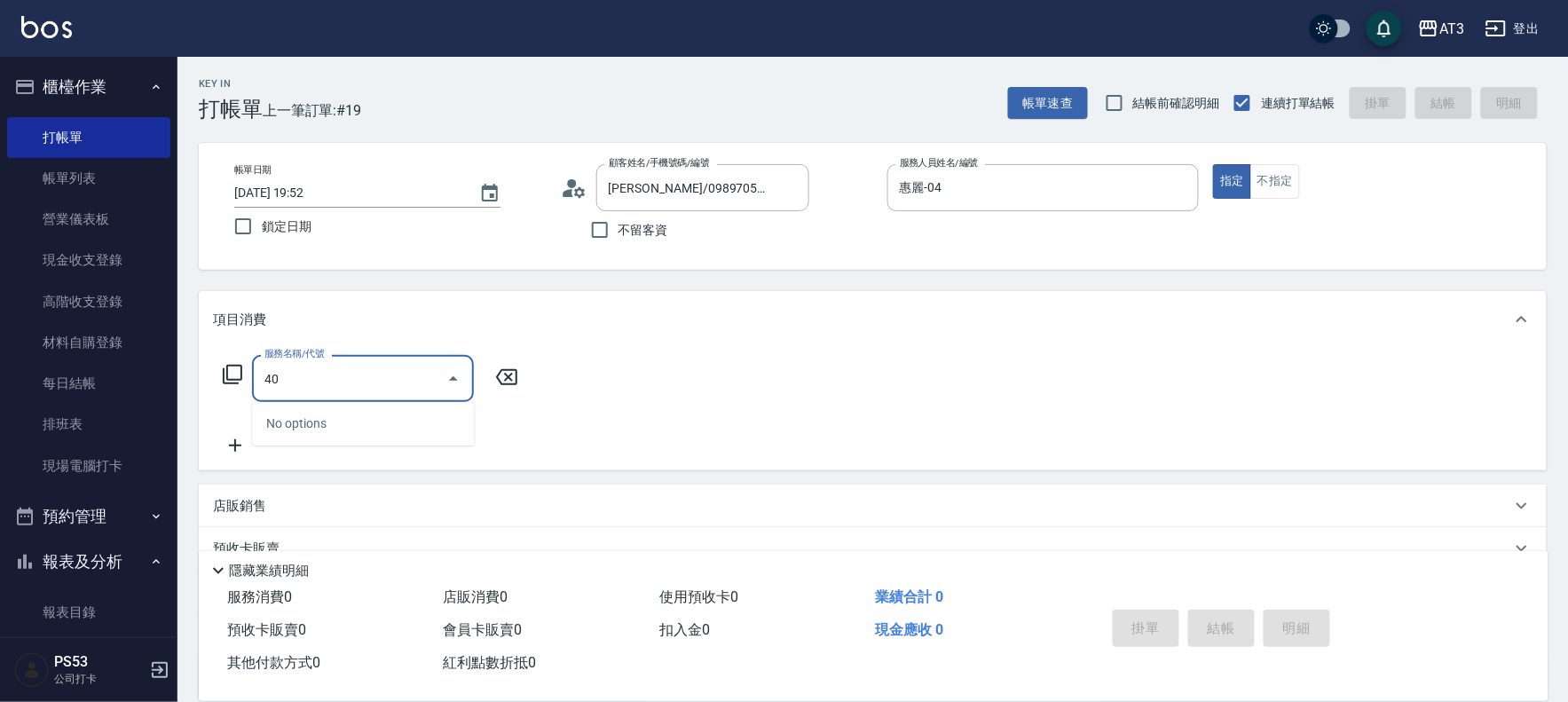
type input "404"
type input "修眉毛(204)"
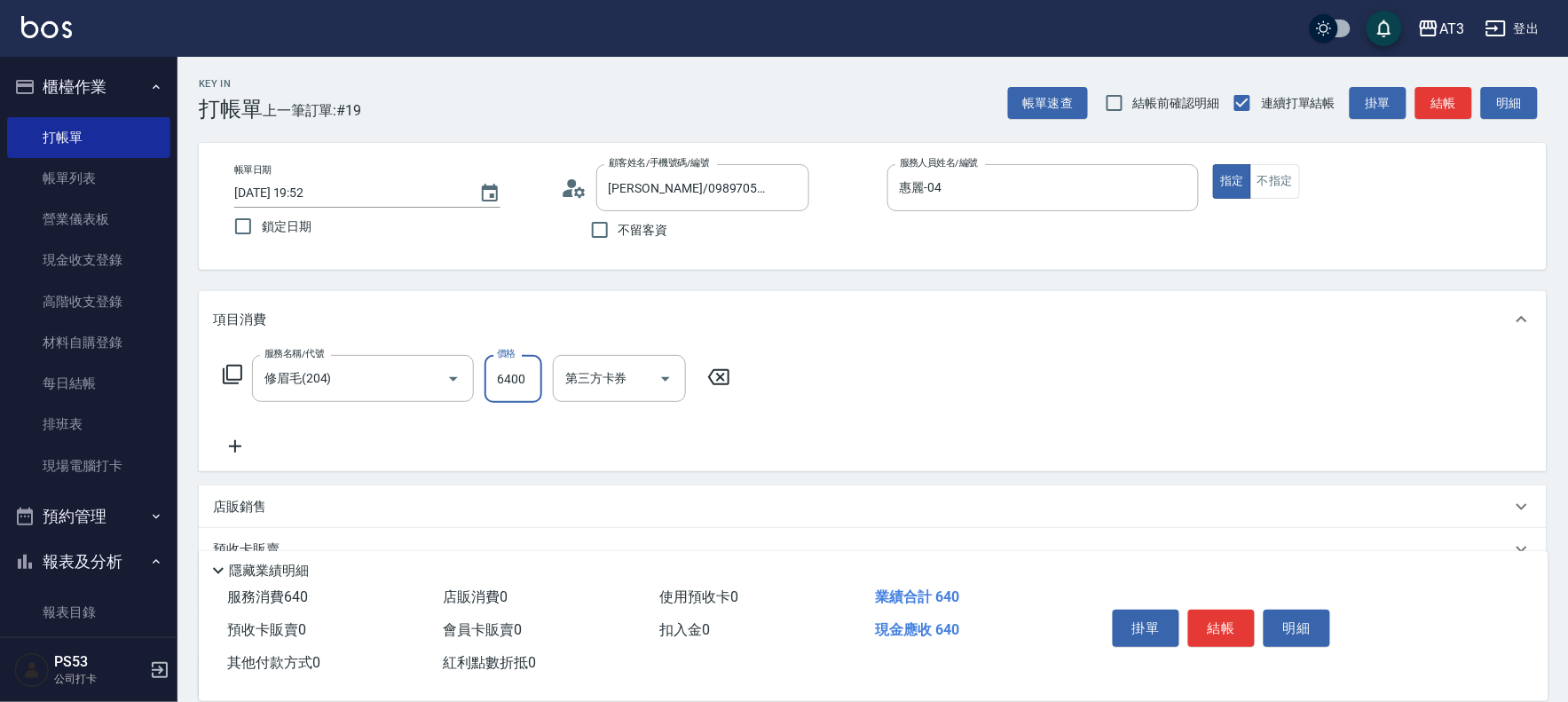
type input "6400"
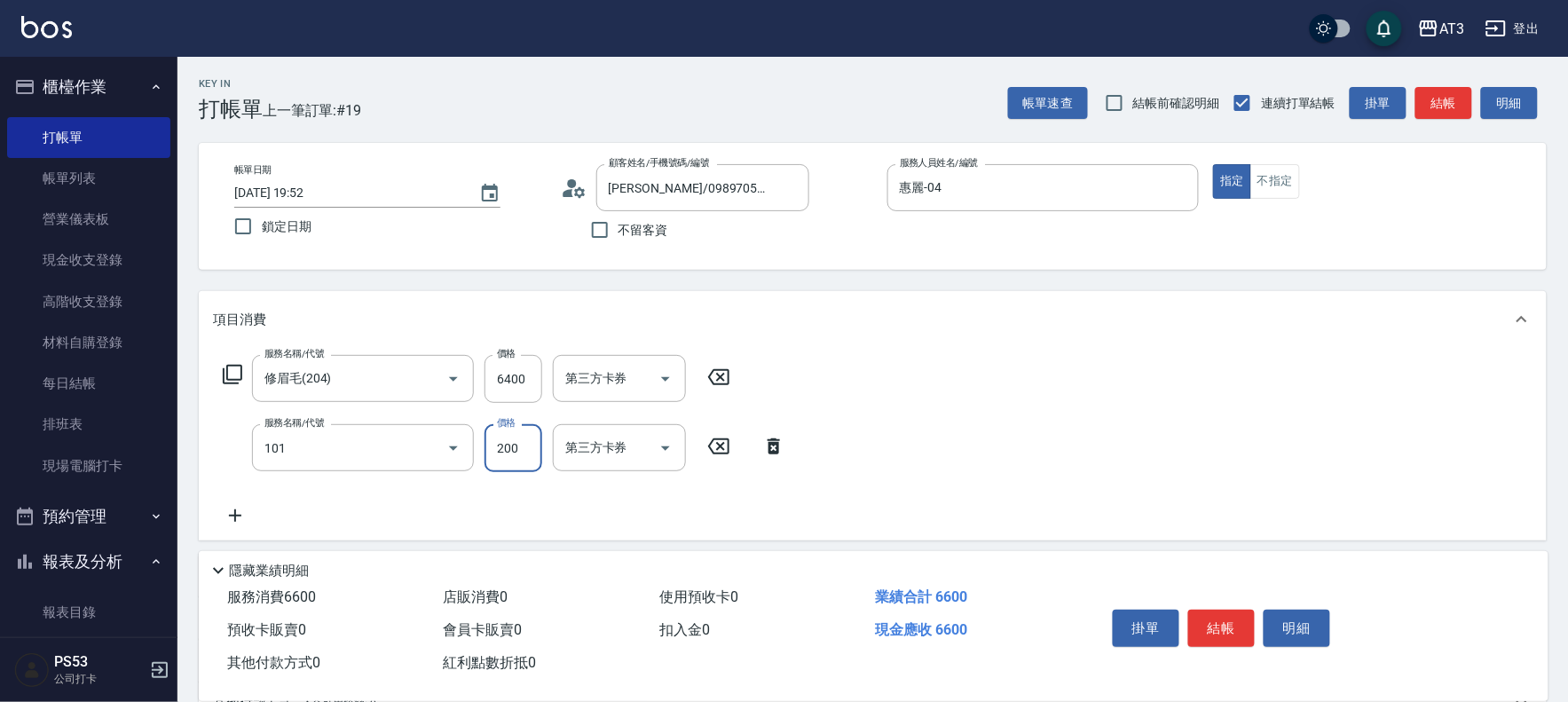
type input "洗髮(101)"
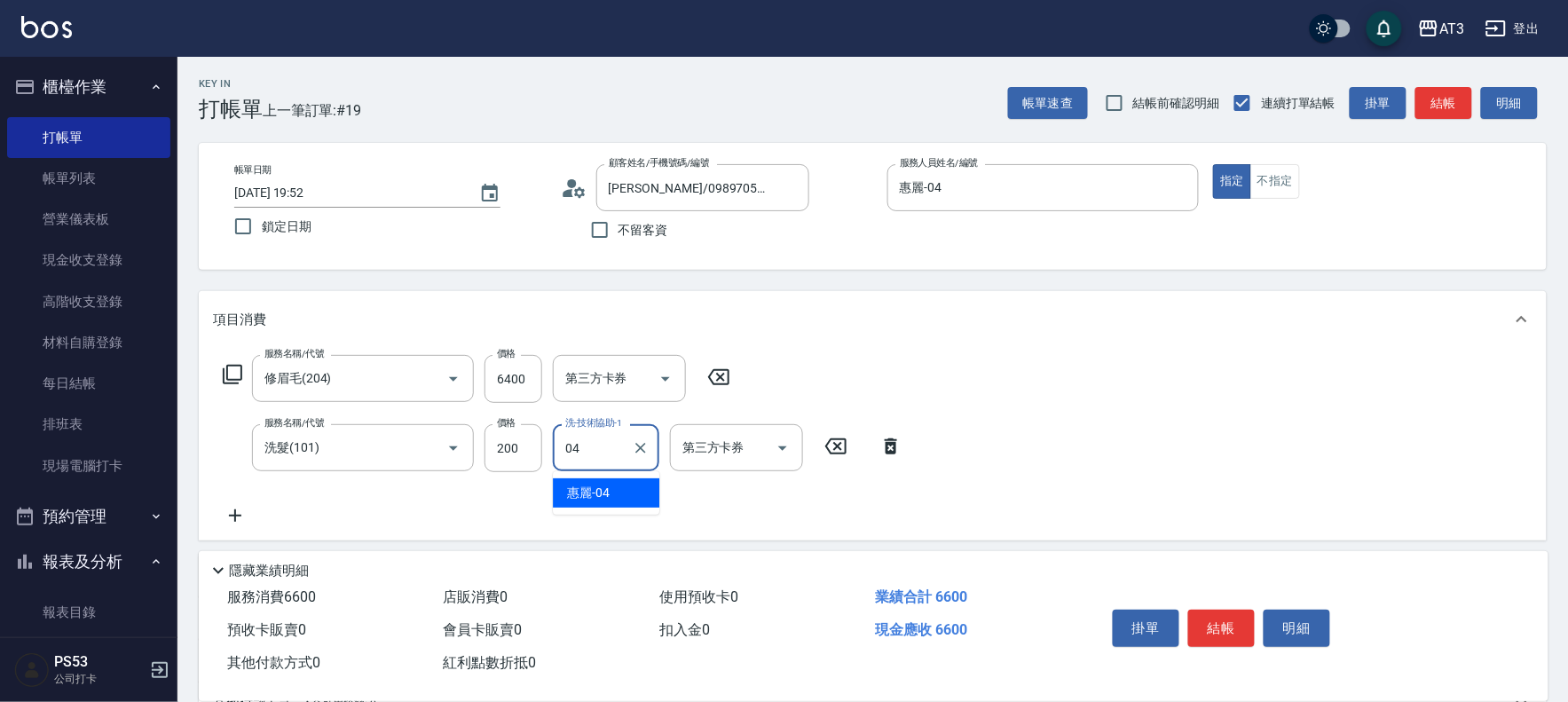
type input "惠麗-04"
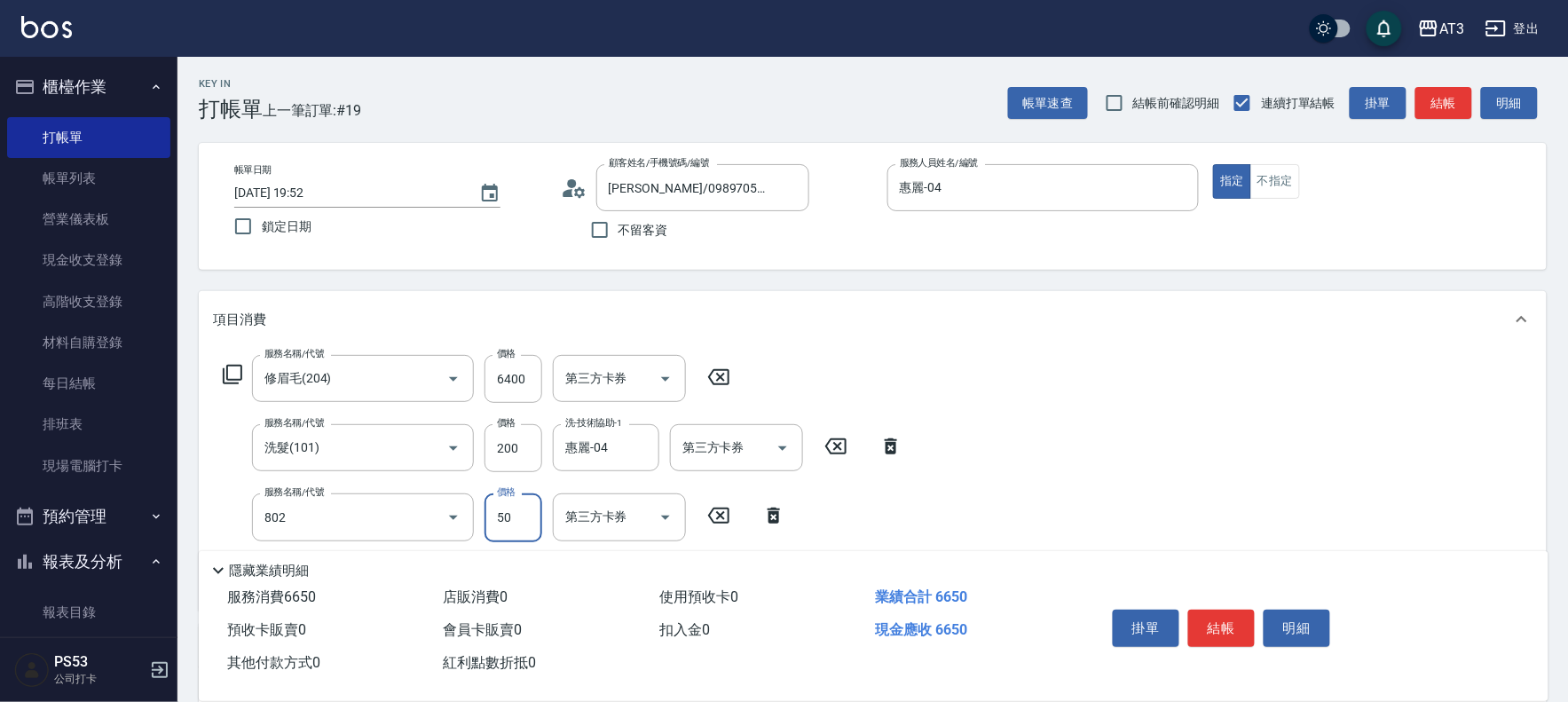
type input "潤絲/加精油(802)"
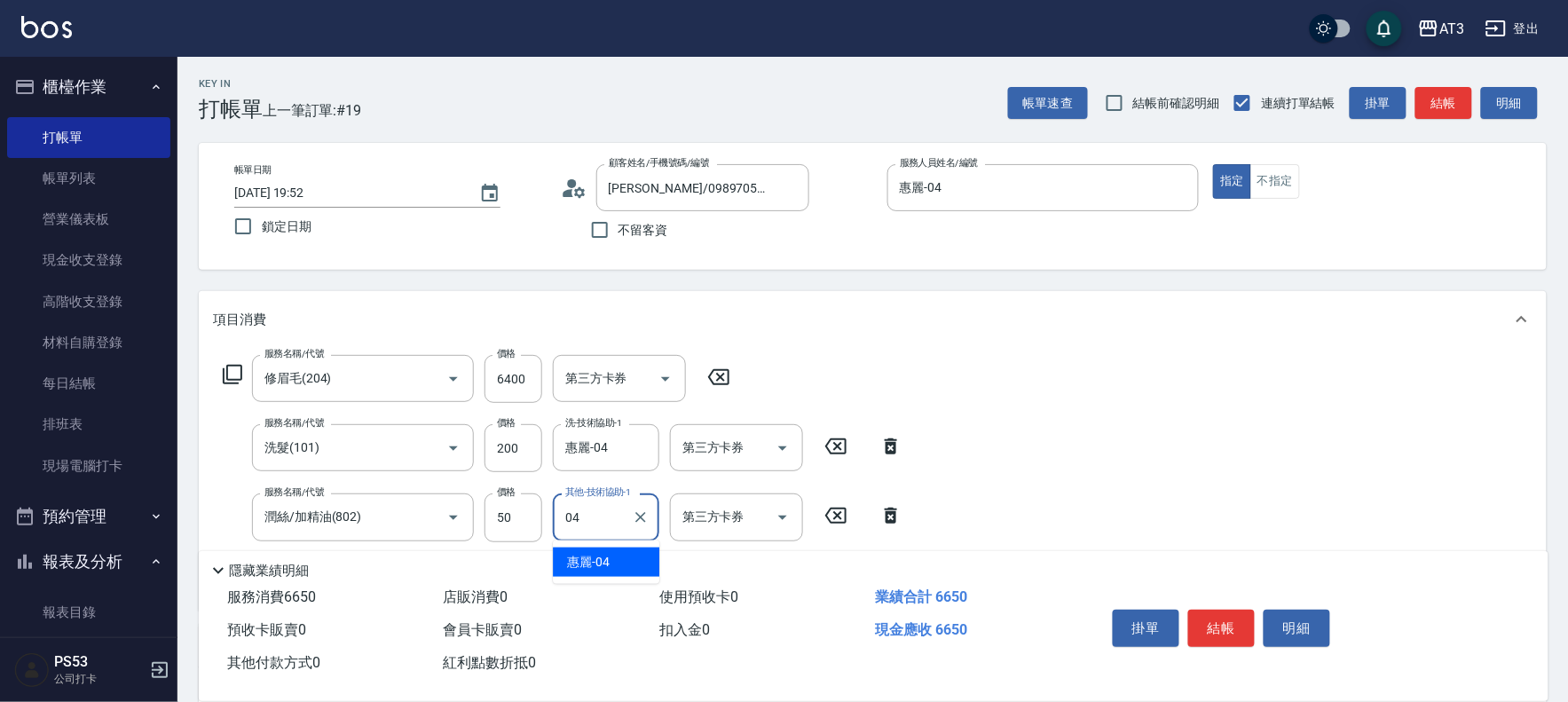
type input "惠麗-04"
click at [1235, 614] on button "結帳" at bounding box center [1221, 629] width 66 height 38
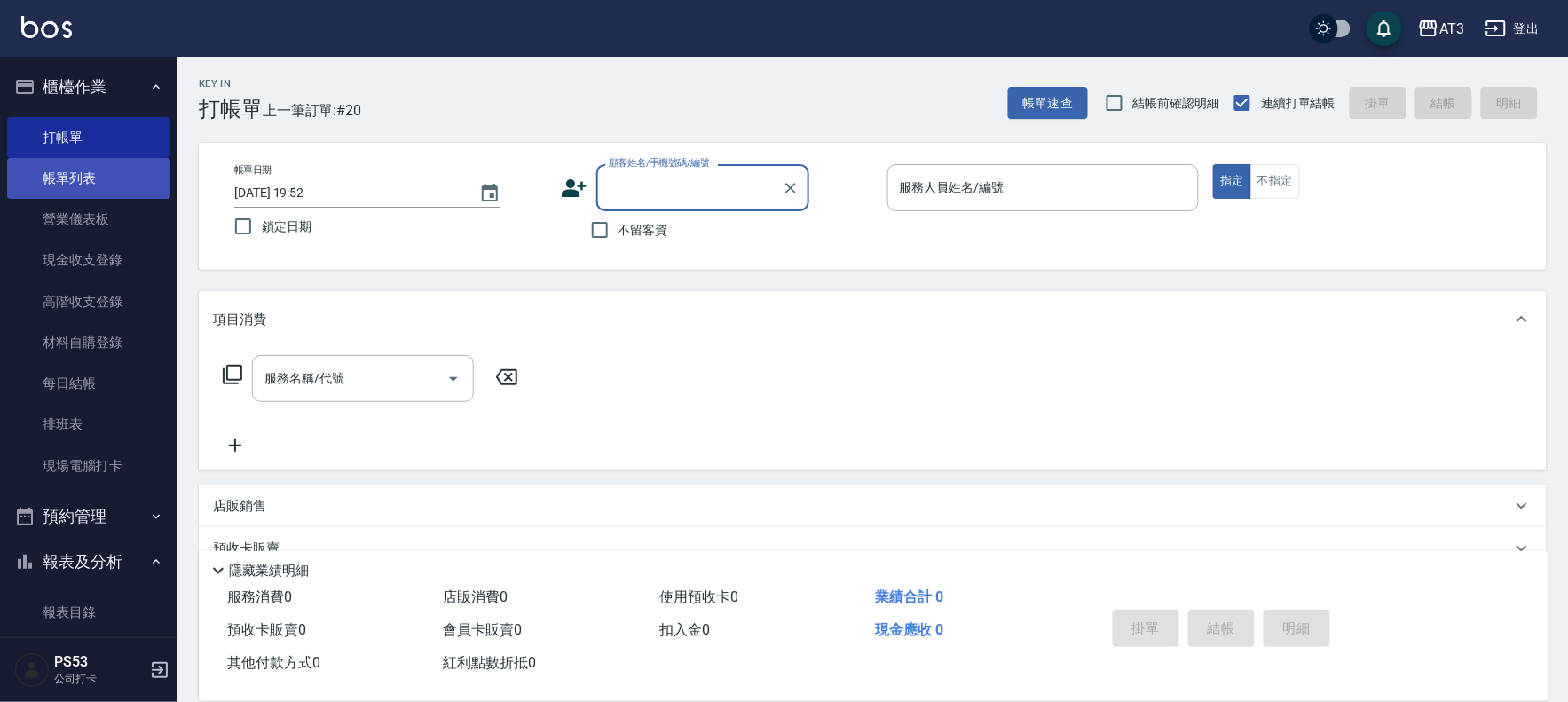
click at [76, 187] on link "帳單列表" at bounding box center [89, 178] width 163 height 41
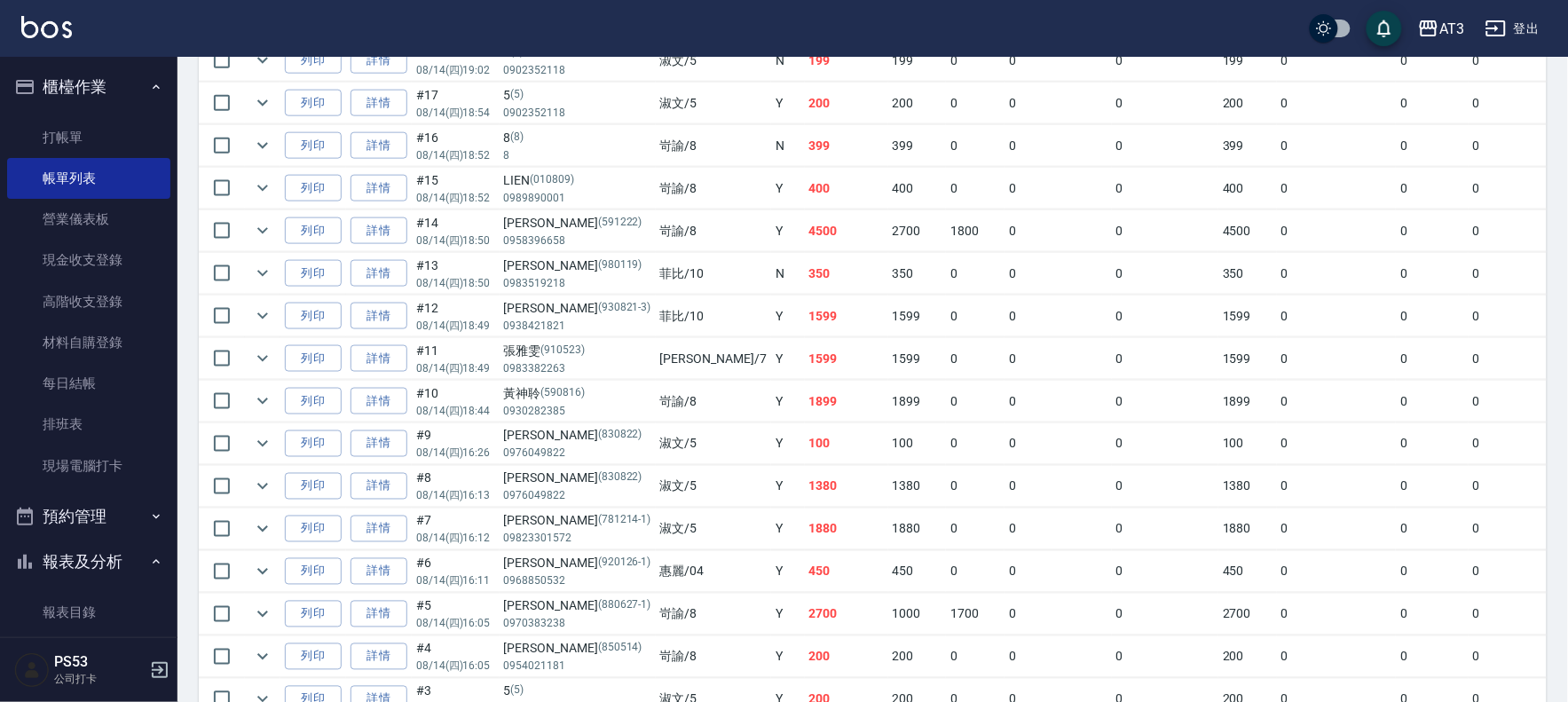
scroll to position [774, 0]
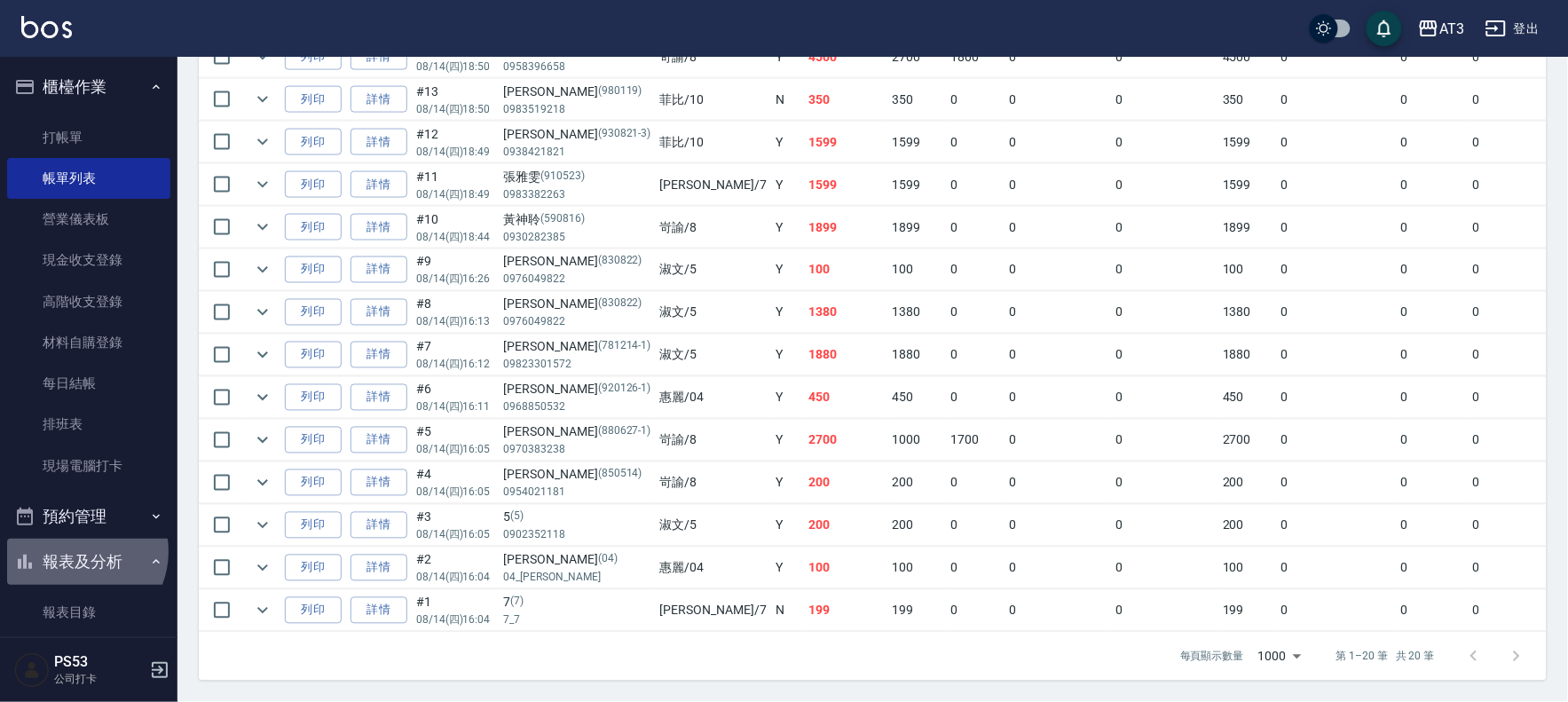
click at [78, 551] on button "報表及分析" at bounding box center [89, 562] width 163 height 47
click at [87, 570] on button "報表及分析" at bounding box center [89, 562] width 163 height 47
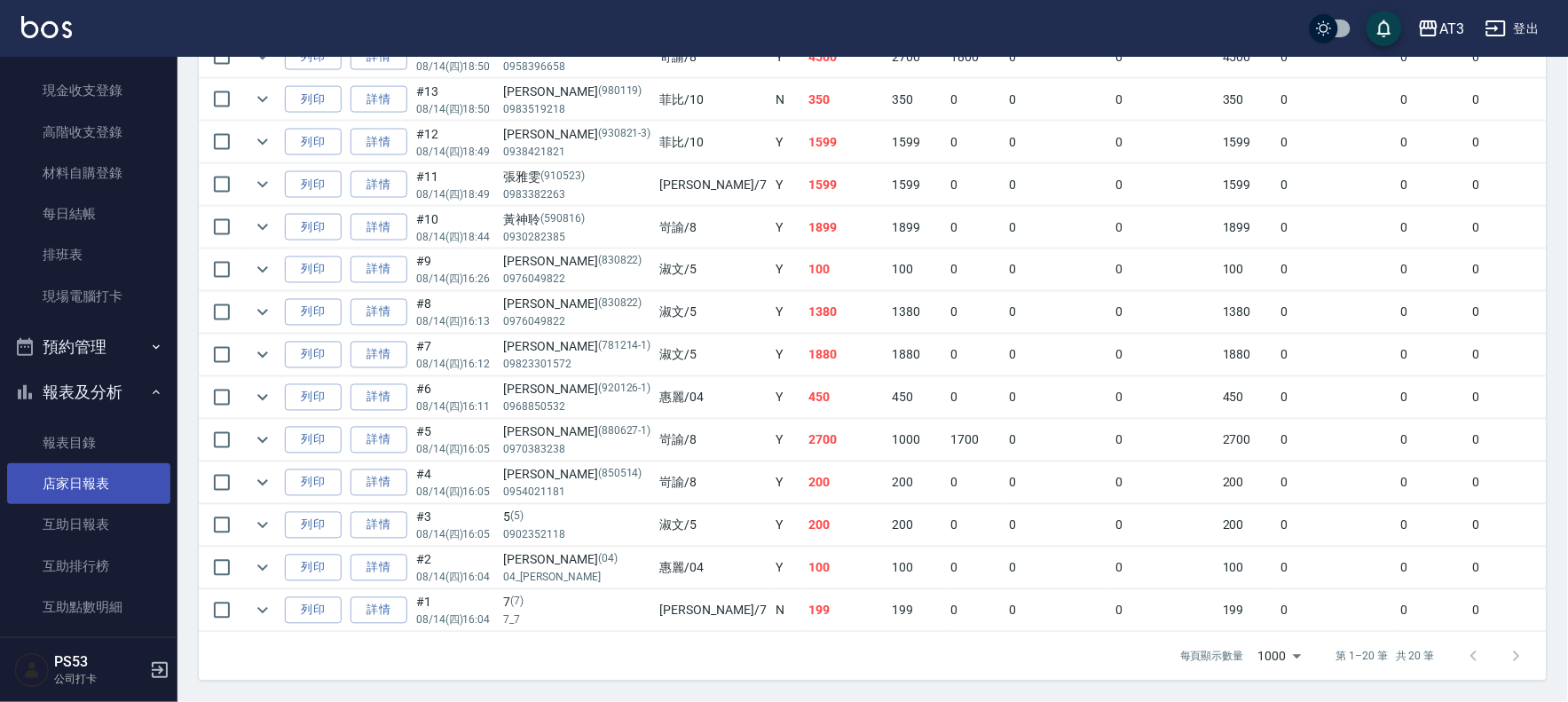
scroll to position [197, 0]
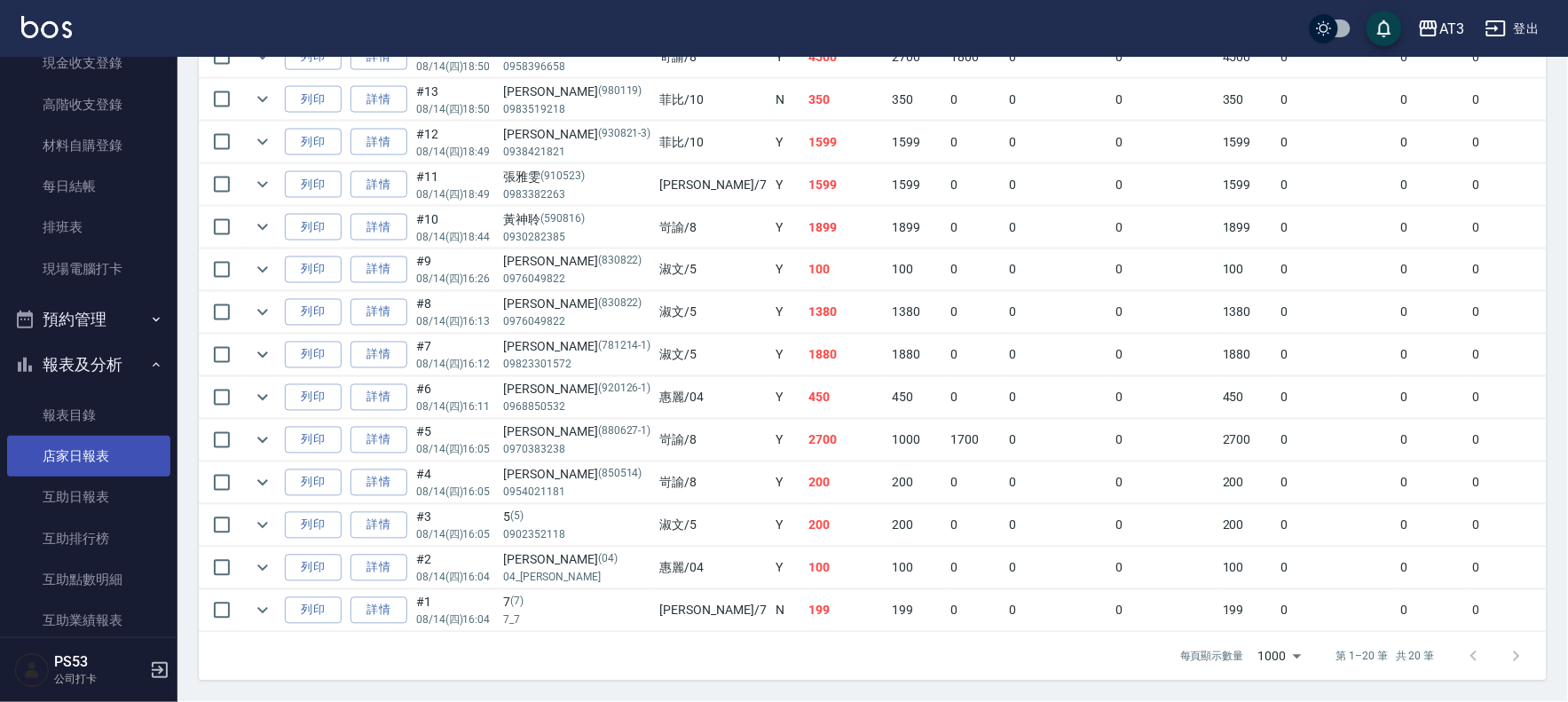
click at [103, 455] on link "店家日報表" at bounding box center [89, 457] width 163 height 41
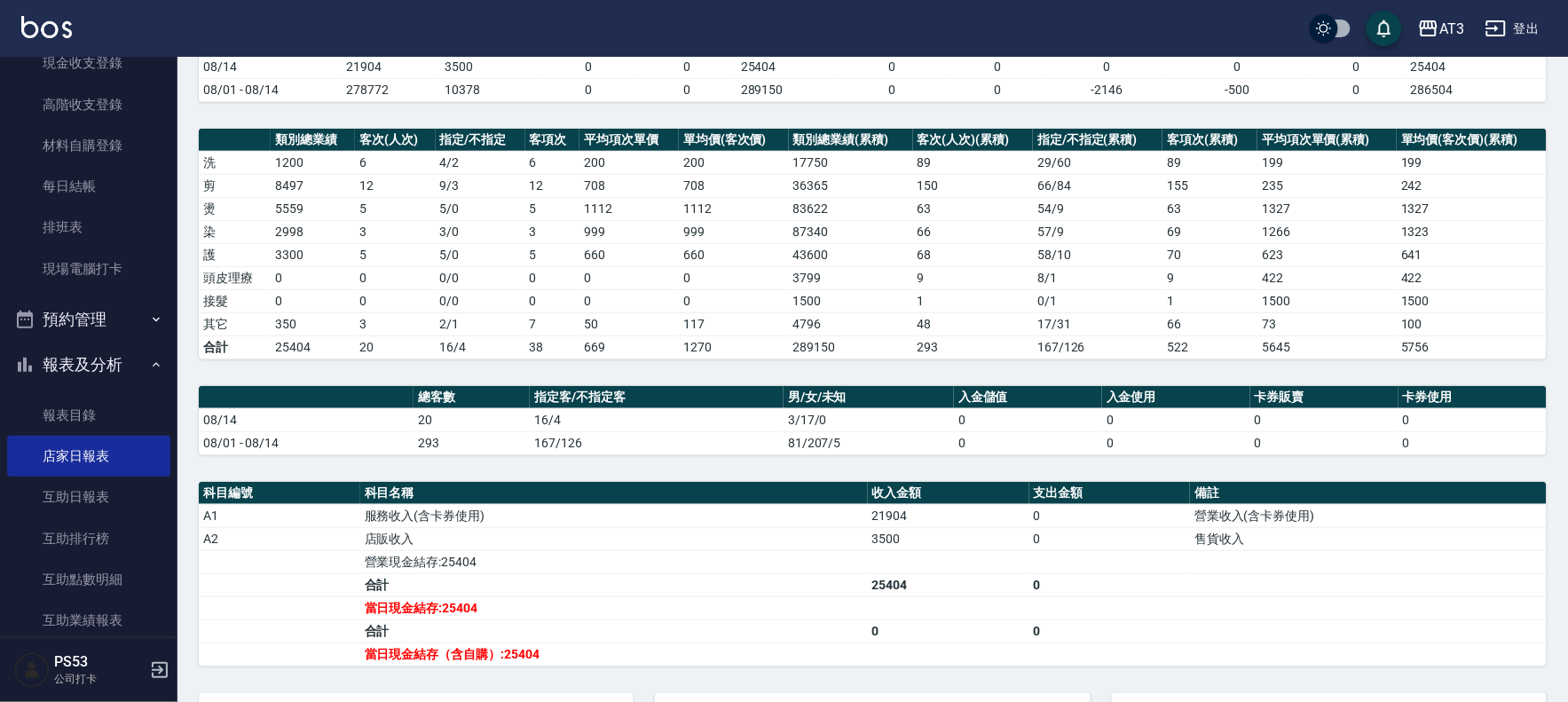
scroll to position [84, 0]
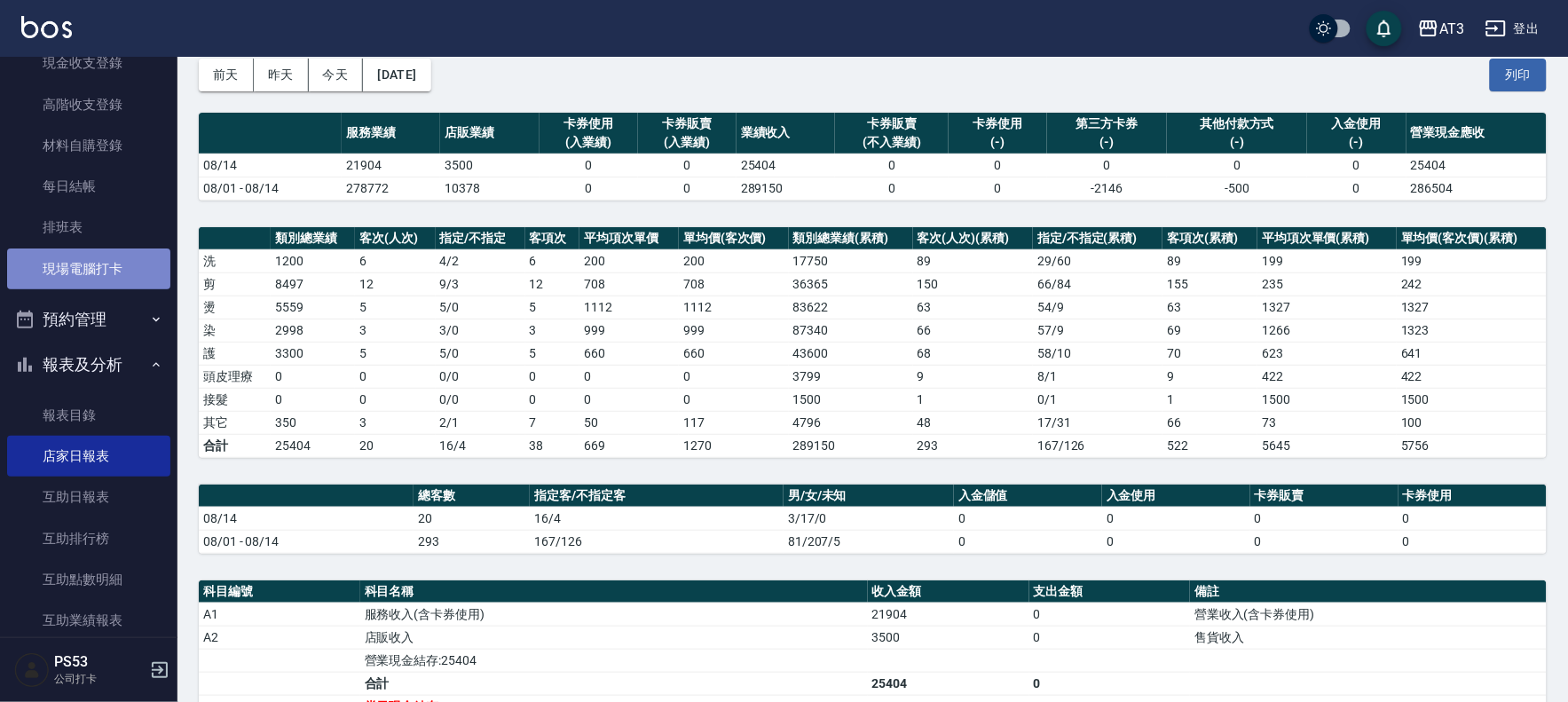
drag, startPoint x: 96, startPoint y: 278, endPoint x: 137, endPoint y: 284, distance: 41.4
click at [96, 277] on link "現場電腦打卡" at bounding box center [89, 269] width 163 height 41
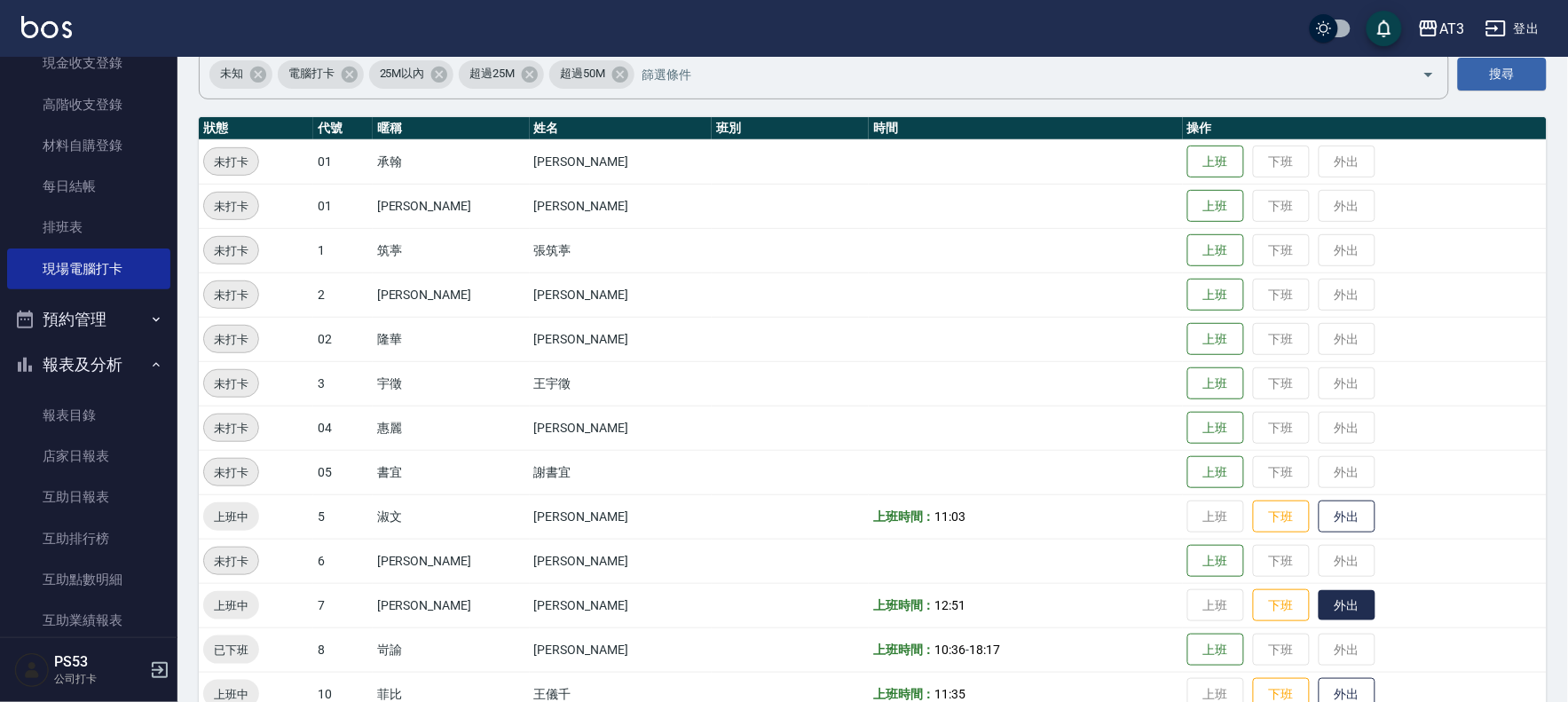
scroll to position [394, 0]
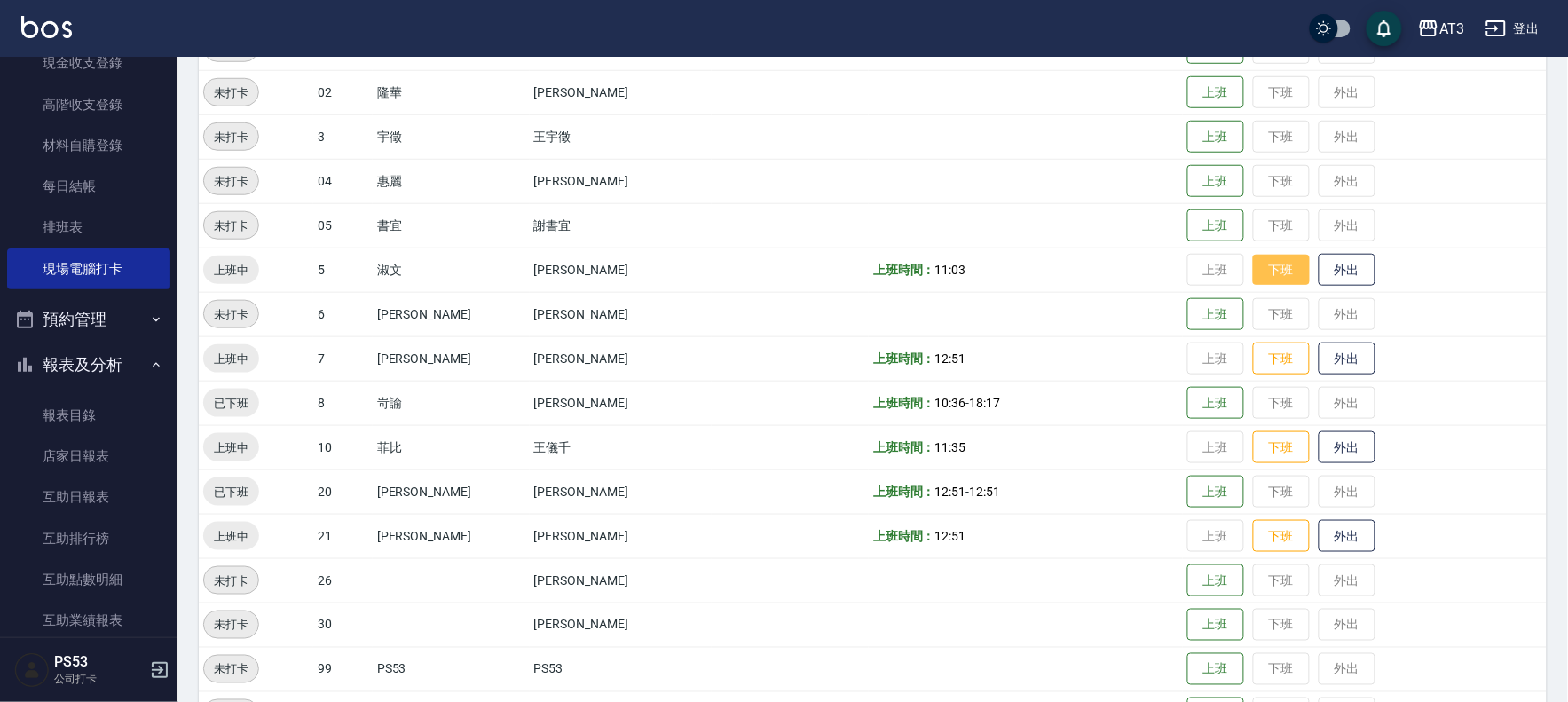
click at [1261, 271] on button "下班" at bounding box center [1281, 270] width 56 height 31
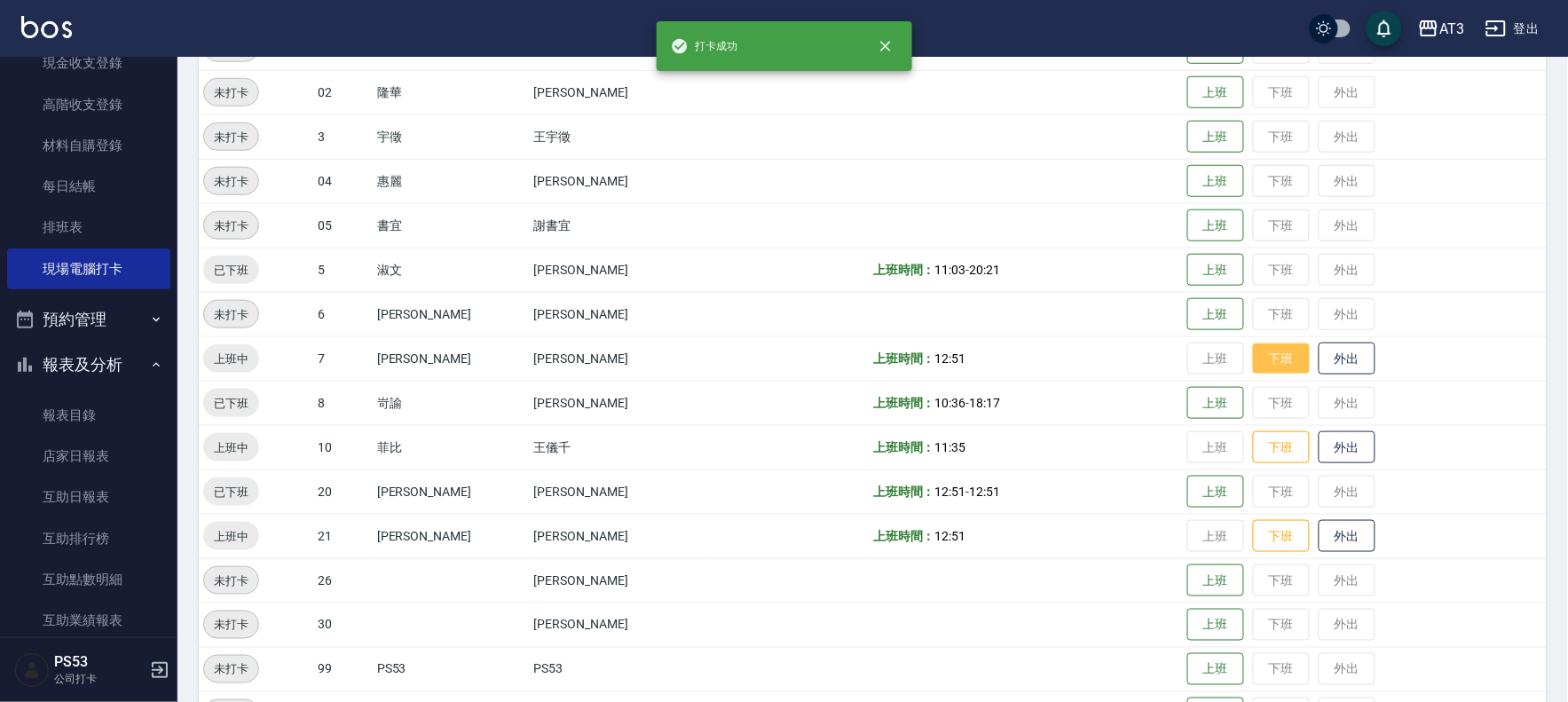
click at [1253, 347] on button "下班" at bounding box center [1281, 359] width 56 height 31
click at [1253, 449] on button "下班" at bounding box center [1281, 448] width 56 height 31
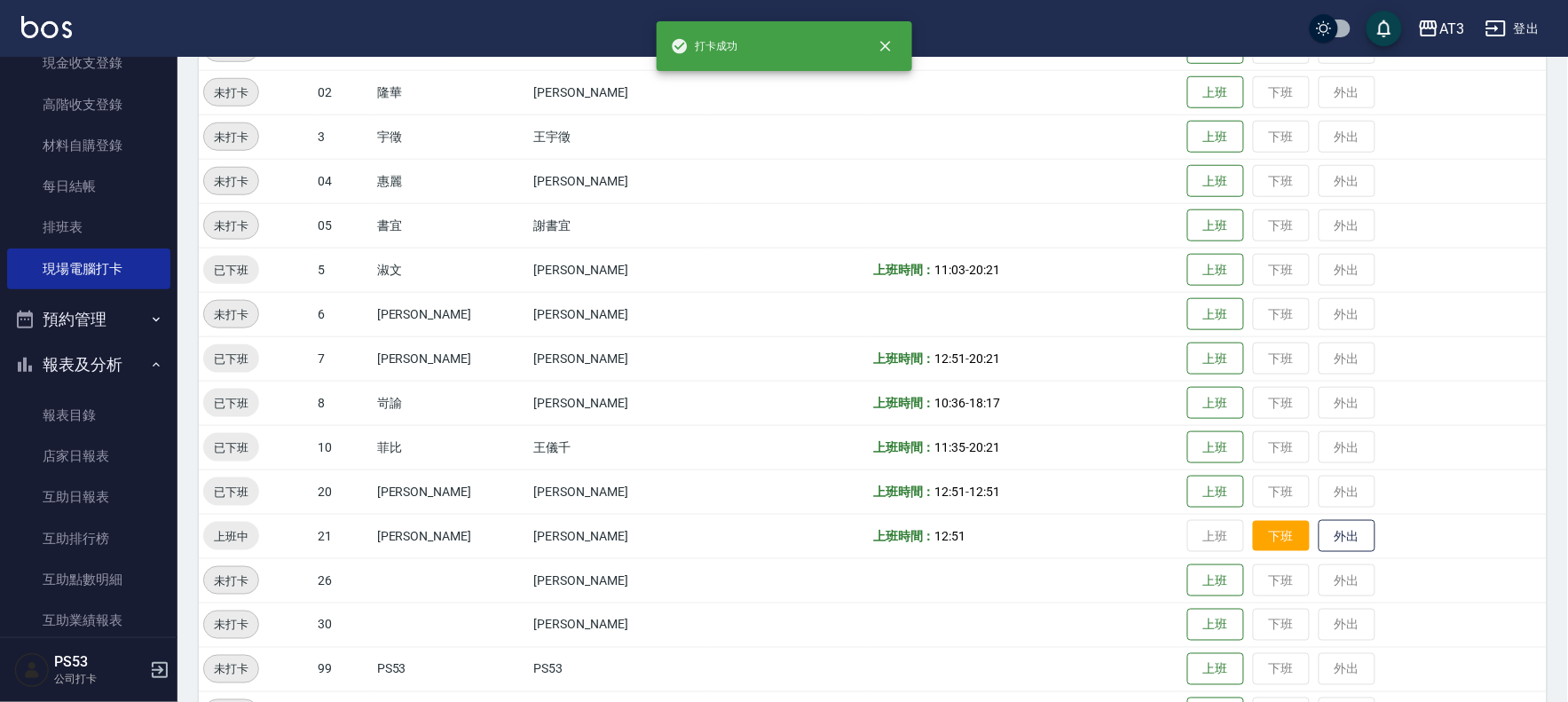
click at [1253, 526] on button "下班" at bounding box center [1281, 536] width 56 height 31
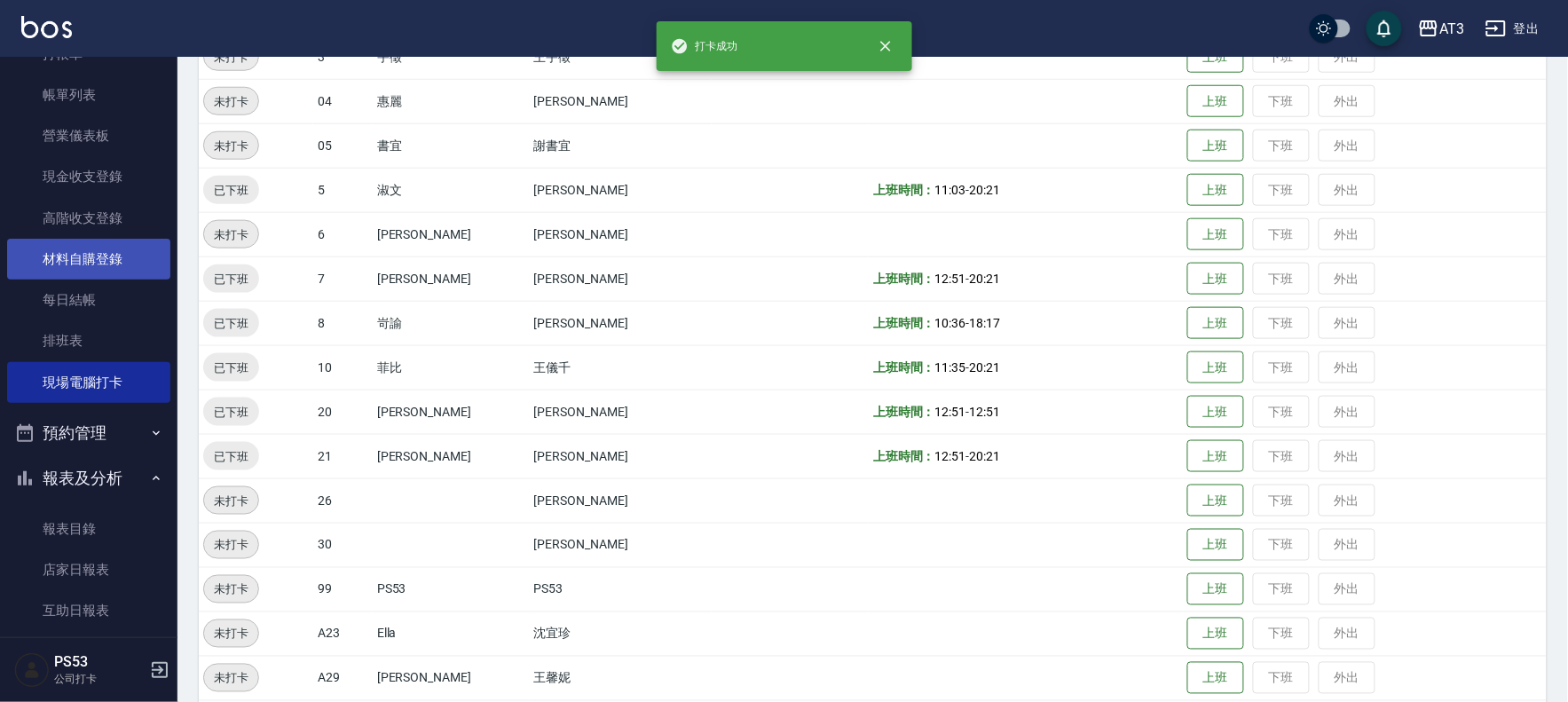
scroll to position [0, 0]
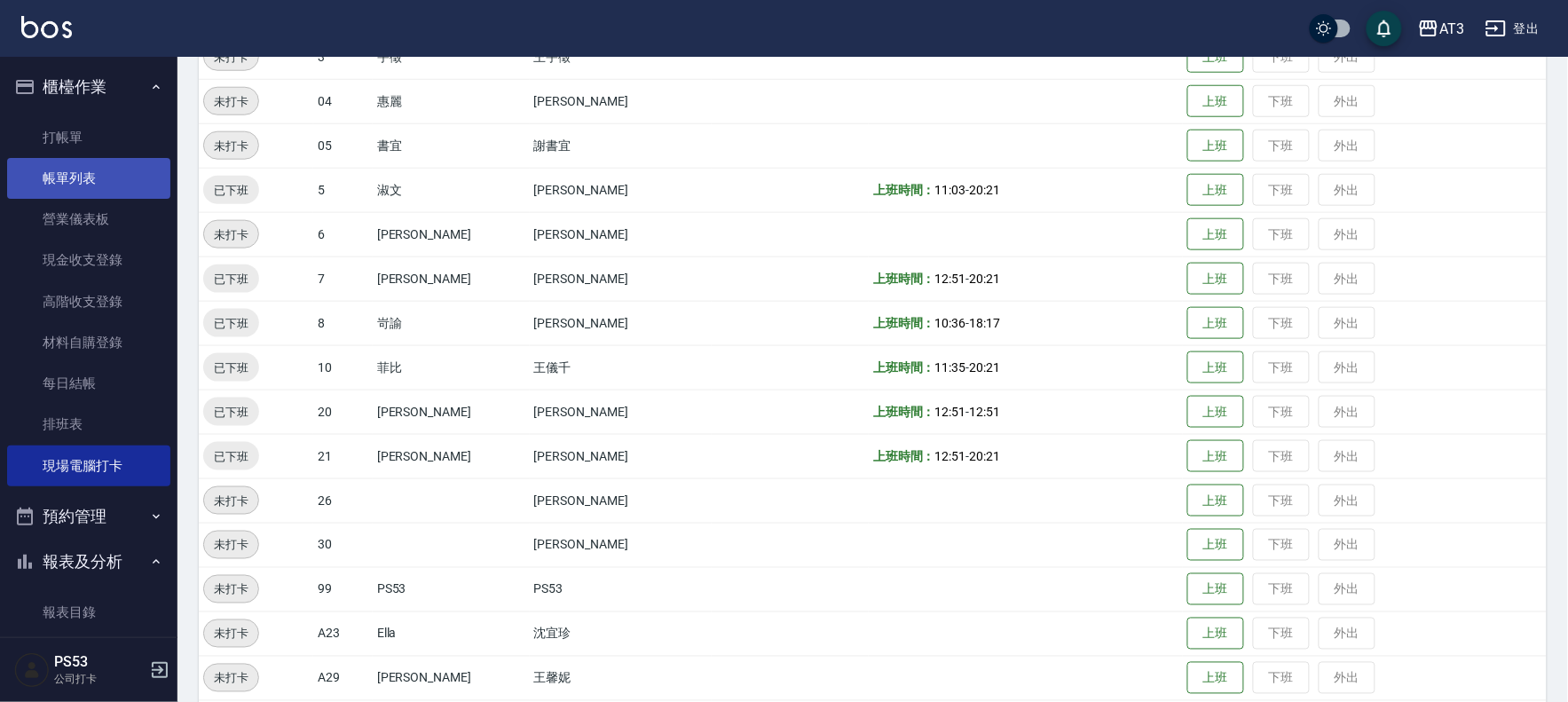
click at [87, 159] on link "帳單列表" at bounding box center [89, 178] width 163 height 41
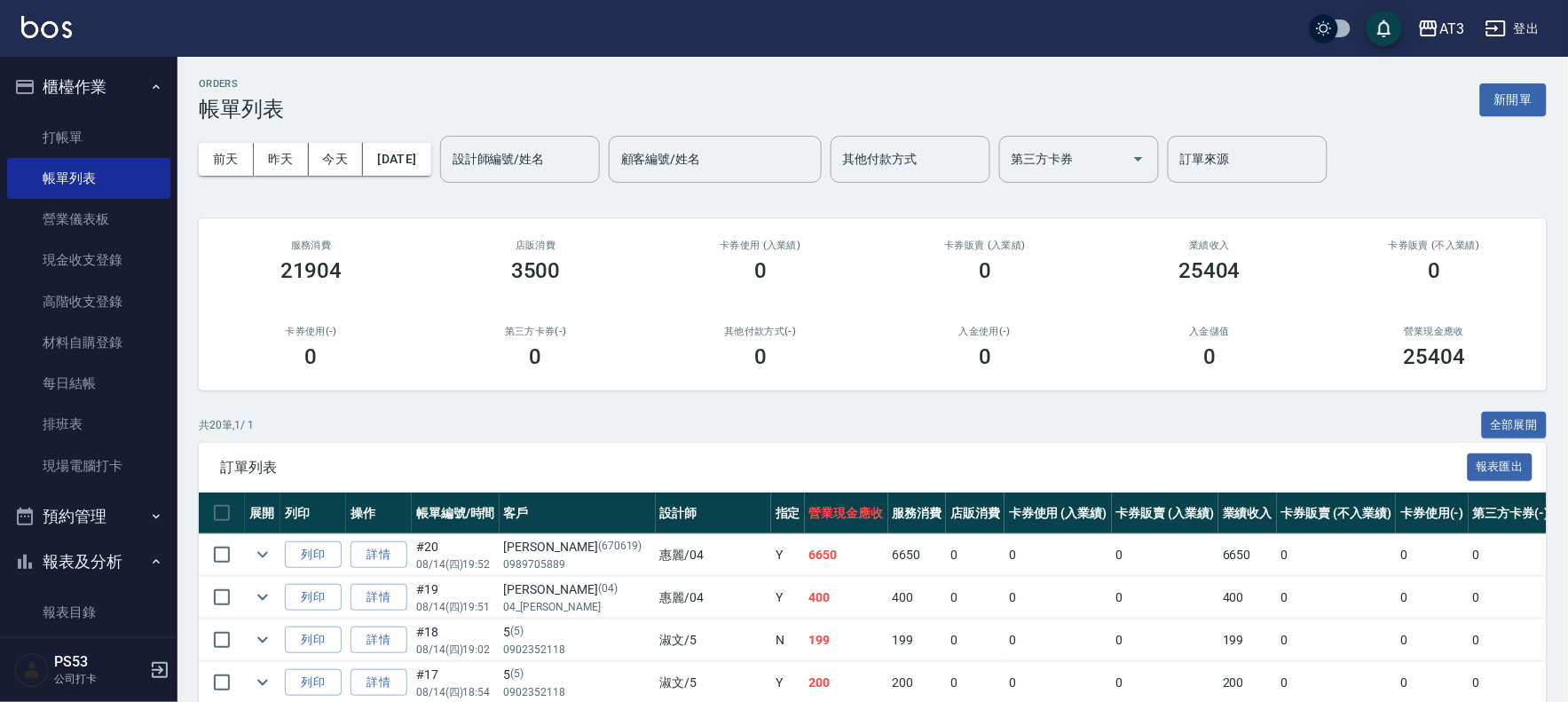
drag, startPoint x: 272, startPoint y: 165, endPoint x: 260, endPoint y: 184, distance: 22.5
click at [272, 165] on button "昨天" at bounding box center [280, 159] width 55 height 33
click at [331, 169] on button "今天" at bounding box center [336, 159] width 55 height 33
